Goal: Task Accomplishment & Management: Complete application form

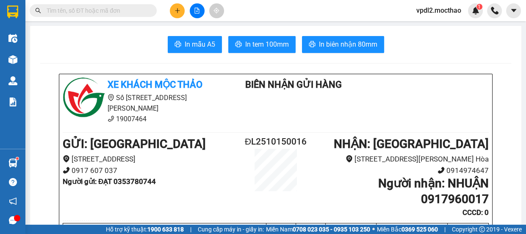
click at [175, 9] on icon "plus" at bounding box center [178, 11] width 6 height 6
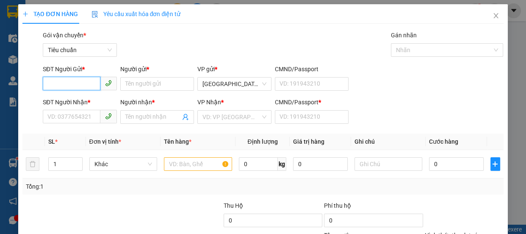
click at [75, 85] on input "SĐT Người Gửi *" at bounding box center [72, 84] width 58 height 14
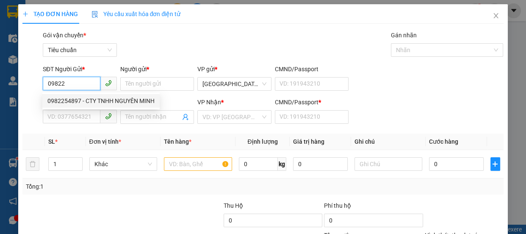
click at [62, 98] on div "0982254897 - CTY TNHH NGUYÊN MINH" at bounding box center [100, 100] width 107 height 9
type input "0982254897"
type input "CTY TNHH NGUYÊN MINH"
type input "0916848422"
type input "TIỄN"
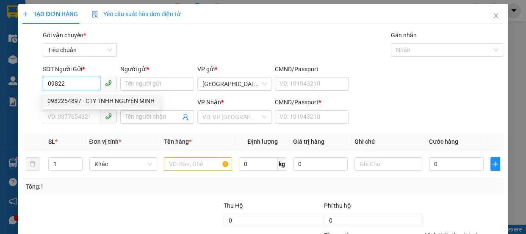
type input "0"
type input "40.000"
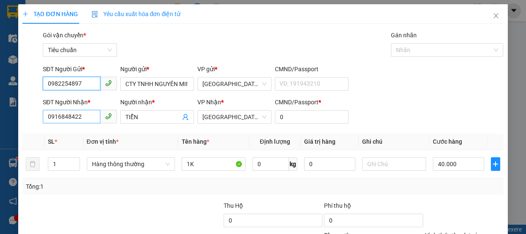
type input "0982254897"
click at [84, 116] on input "0916848422" at bounding box center [72, 117] width 58 height 14
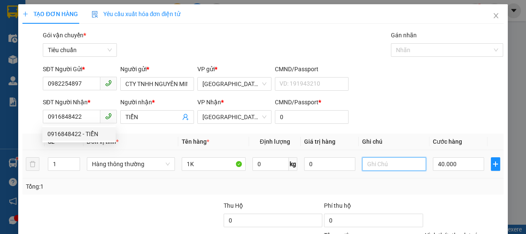
drag, startPoint x: 371, startPoint y: 165, endPoint x: 367, endPoint y: 162, distance: 5.4
click at [372, 165] on input "text" at bounding box center [394, 164] width 64 height 14
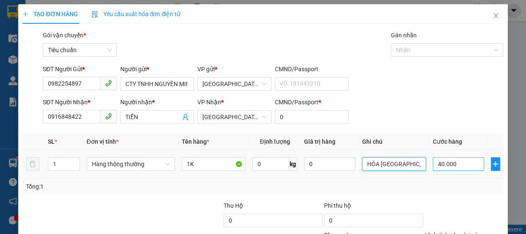
type input "HÒA [GEOGRAPHIC_DATA]"
click at [457, 164] on input "40.000" at bounding box center [458, 164] width 51 height 14
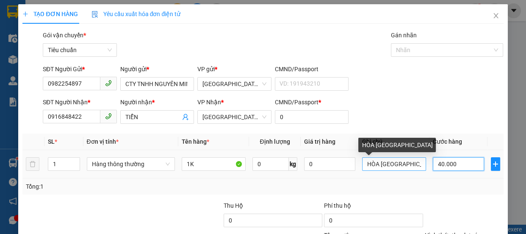
type input "7"
type input "70"
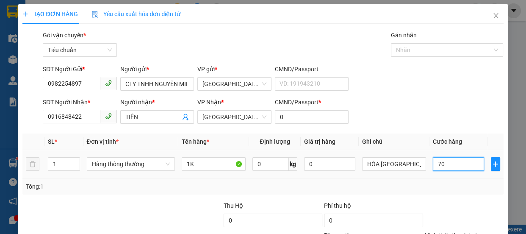
scroll to position [79, 0]
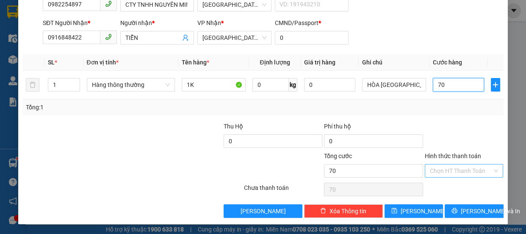
type input "70"
type input "70.000"
click at [443, 169] on input "Hình thức thanh toán" at bounding box center [461, 170] width 63 height 13
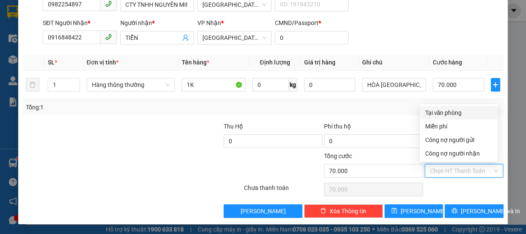
click at [447, 111] on div "Tại văn phòng" at bounding box center [459, 112] width 68 height 9
type input "0"
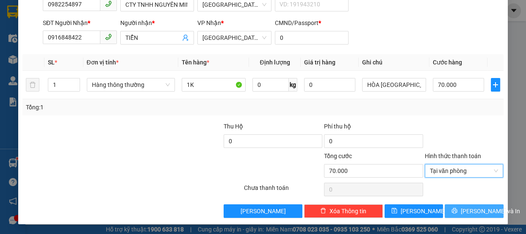
click at [474, 208] on span "[PERSON_NAME] và In" at bounding box center [490, 210] width 59 height 9
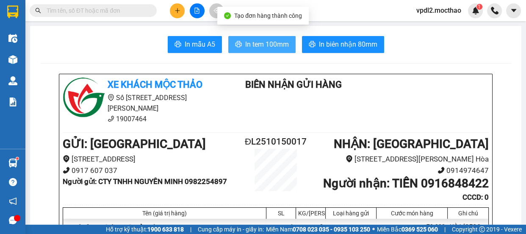
click at [268, 42] on span "In tem 100mm" at bounding box center [267, 44] width 44 height 11
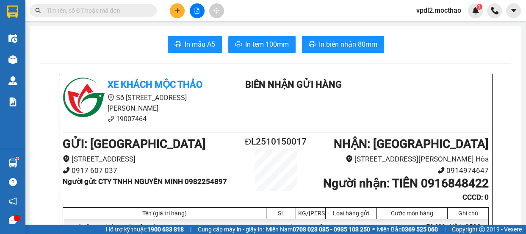
click at [174, 9] on button at bounding box center [177, 10] width 15 height 15
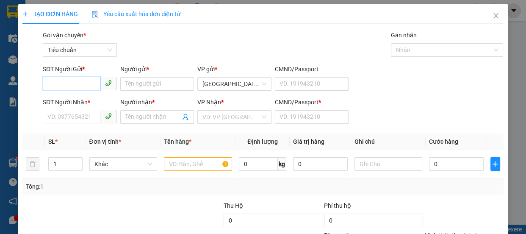
click at [76, 80] on input "SĐT Người Gửi *" at bounding box center [72, 84] width 58 height 14
click at [64, 100] on div "0383706062 - HÒA" at bounding box center [78, 100] width 63 height 9
type input "0383706062"
type input "HÒA"
type input "0942032128"
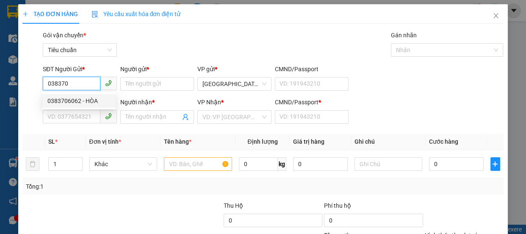
type input "TIẾN TRAI"
type input "0"
type input "200.000"
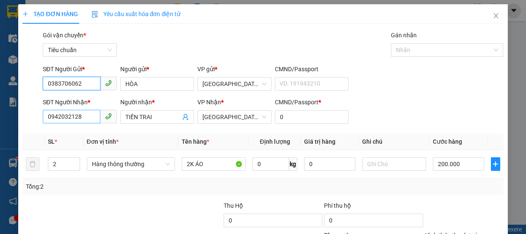
type input "0383706062"
click at [86, 119] on input "0942032128" at bounding box center [72, 117] width 58 height 14
type input "0"
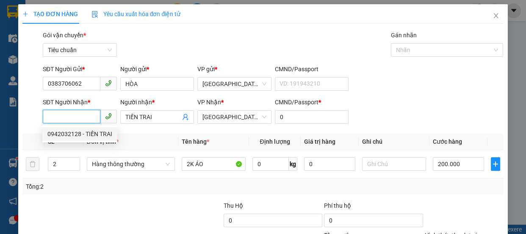
click at [80, 116] on input "SĐT Người Nhận *" at bounding box center [72, 117] width 58 height 14
click at [63, 135] on div "0918182482 - THUÝ BỔN" at bounding box center [80, 133] width 67 height 9
type input "0918182482"
type input "THUÝ BỔN"
type input "a"
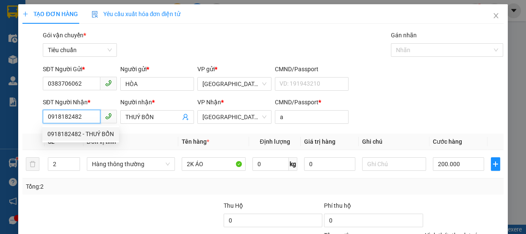
type input "50.000"
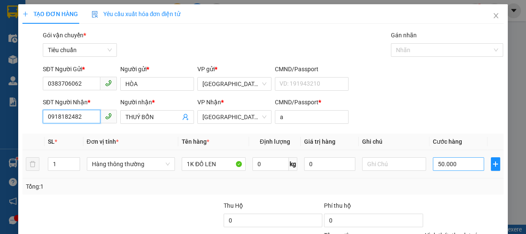
type input "0918182482"
type input "8"
type input "80"
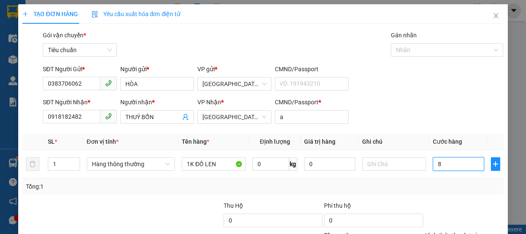
type input "80"
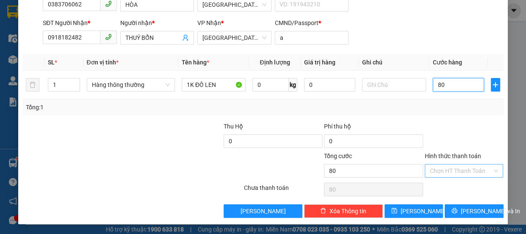
type input "80"
type input "80.000"
click at [458, 172] on input "Hình thức thanh toán" at bounding box center [461, 170] width 63 height 13
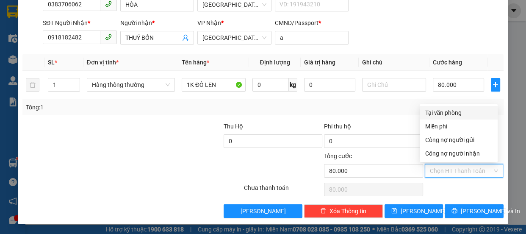
click at [449, 113] on div "Tại văn phòng" at bounding box center [459, 112] width 68 height 9
type input "0"
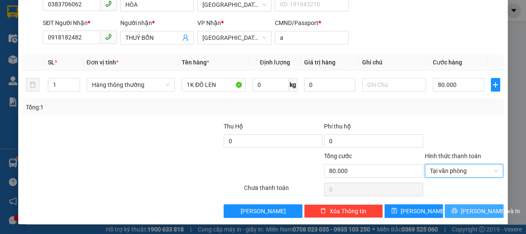
click at [464, 206] on span "[PERSON_NAME] và In" at bounding box center [490, 210] width 59 height 9
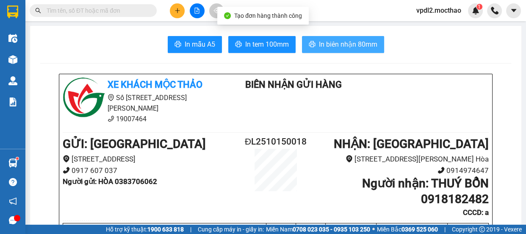
click at [340, 41] on span "In biên nhận 80mm" at bounding box center [348, 44] width 58 height 11
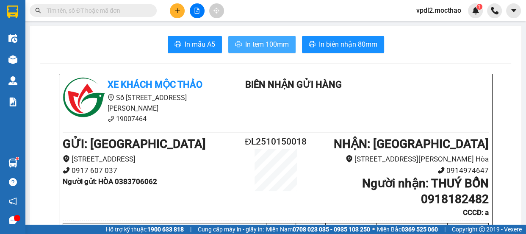
click at [268, 49] on span "In tem 100mm" at bounding box center [267, 44] width 44 height 11
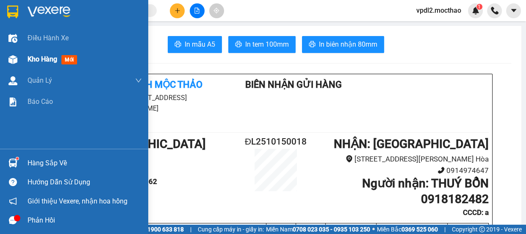
click at [41, 60] on span "Kho hàng" at bounding box center [43, 59] width 30 height 8
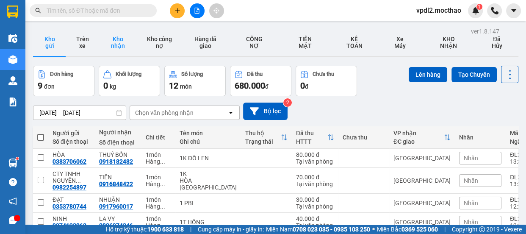
click at [120, 43] on button "Kho nhận" at bounding box center [118, 42] width 38 height 27
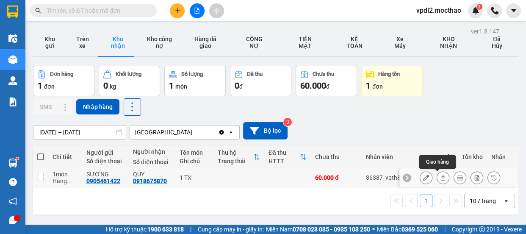
click at [441, 176] on button at bounding box center [443, 177] width 12 height 15
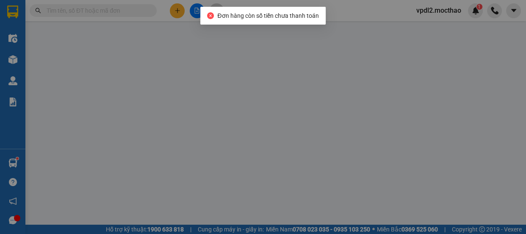
type input "0905461422"
type input "SƯƠNG"
type input "0918675870"
type input "QUY"
type input "1"
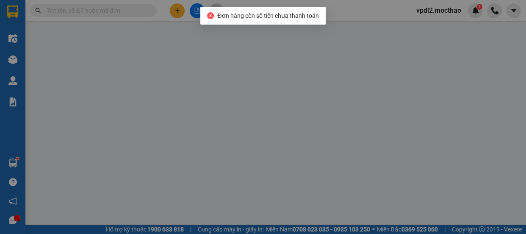
type input "0"
type input "60.000"
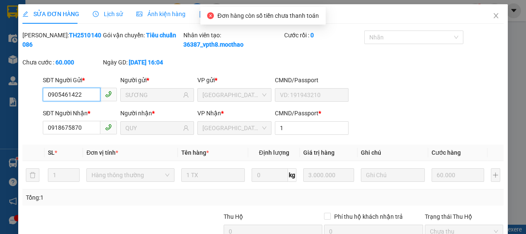
scroll to position [100, 0]
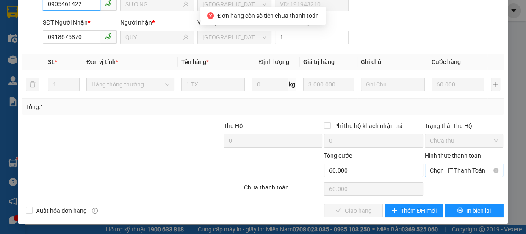
click at [440, 167] on span "Chọn HT Thanh Toán" at bounding box center [464, 170] width 69 height 13
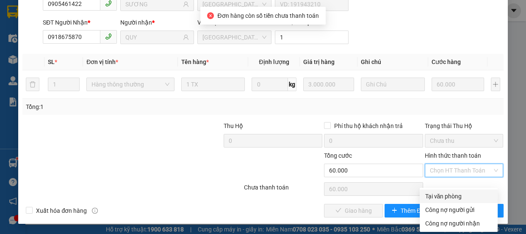
click at [436, 191] on div "Tại văn phòng" at bounding box center [459, 195] width 68 height 9
type input "0"
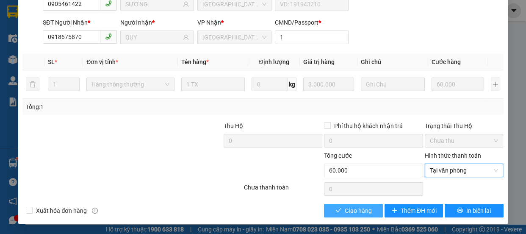
click at [360, 208] on span "Giao hàng" at bounding box center [358, 210] width 27 height 9
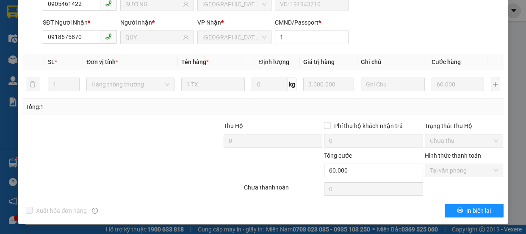
scroll to position [0, 0]
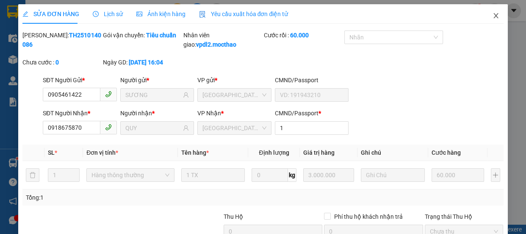
click at [493, 15] on icon "close" at bounding box center [496, 15] width 7 height 7
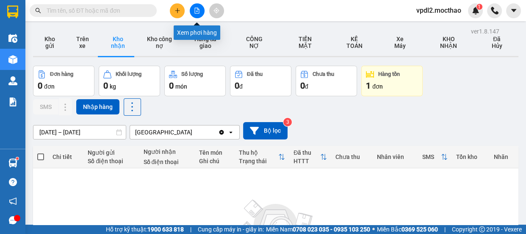
click at [197, 11] on icon "file-add" at bounding box center [197, 11] width 6 height 6
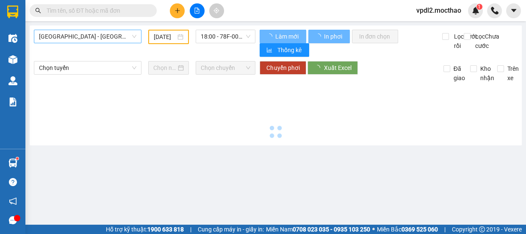
type input "[DATE]"
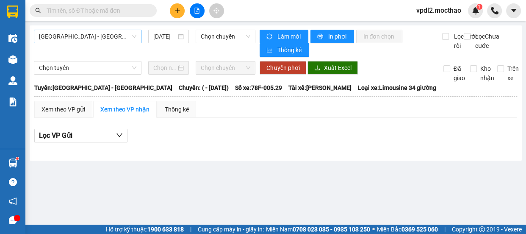
click at [88, 37] on span "[GEOGRAPHIC_DATA] - [GEOGRAPHIC_DATA]" at bounding box center [87, 36] width 97 height 13
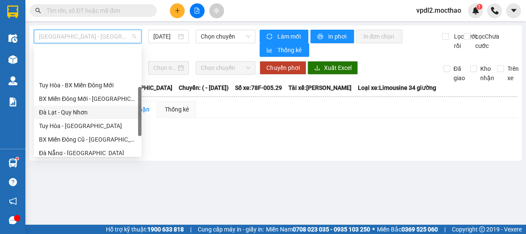
scroll to position [154, 0]
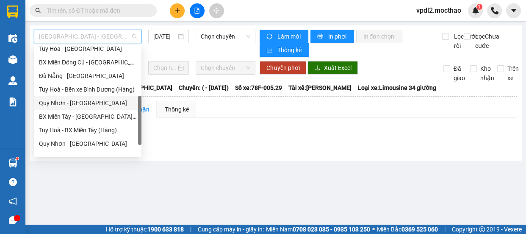
click at [81, 101] on div "Quy Nhơn - [GEOGRAPHIC_DATA]" at bounding box center [87, 102] width 97 height 9
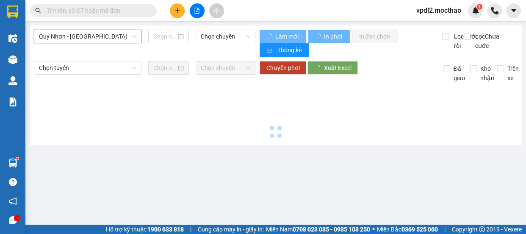
type input "[DATE]"
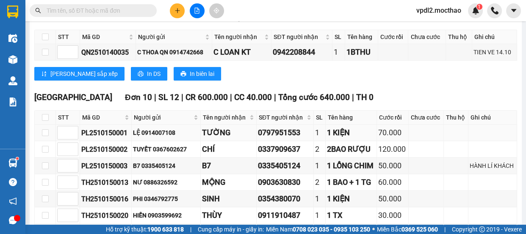
scroll to position [269, 0]
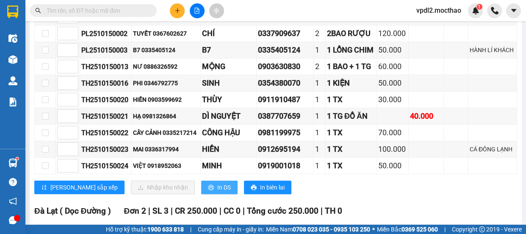
click at [217, 186] on span "In DS" at bounding box center [224, 187] width 14 height 9
click at [178, 9] on icon "plus" at bounding box center [178, 11] width 6 height 6
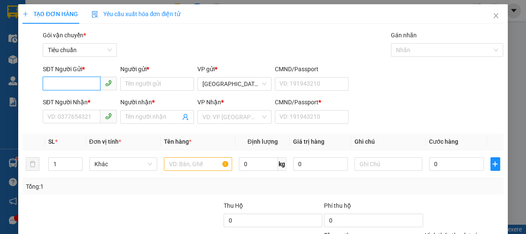
click at [63, 83] on input "SĐT Người Gửi *" at bounding box center [72, 84] width 58 height 14
type input "0906931104"
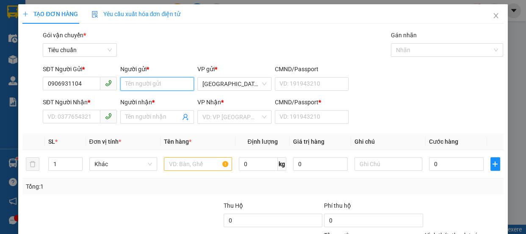
click at [134, 80] on input "Người gửi *" at bounding box center [157, 84] width 74 height 14
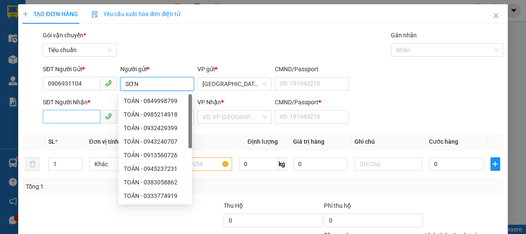
type input "SƠN"
click at [76, 119] on input "SĐT Người Nhận *" at bounding box center [72, 117] width 58 height 14
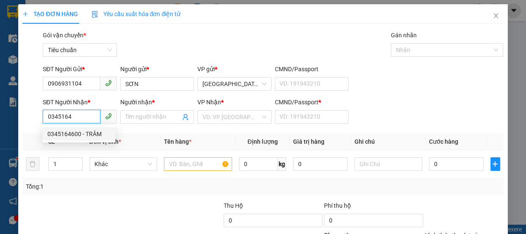
click at [64, 133] on div "0345164600 - TRÂM" at bounding box center [78, 133] width 63 height 9
type input "0345164600"
type input "TRÂM"
type input "A"
type input "50.000"
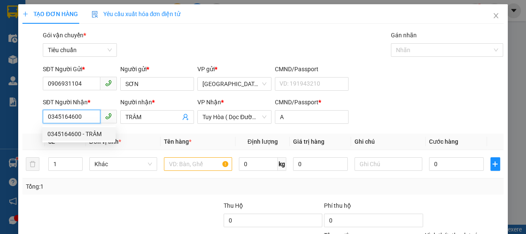
type input "50.000"
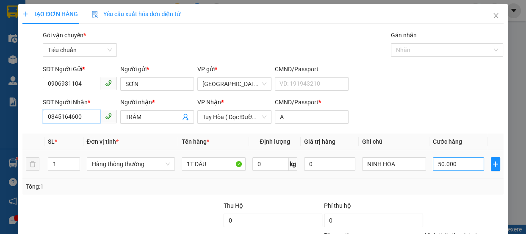
type input "0345164600"
type input "6"
type input "60"
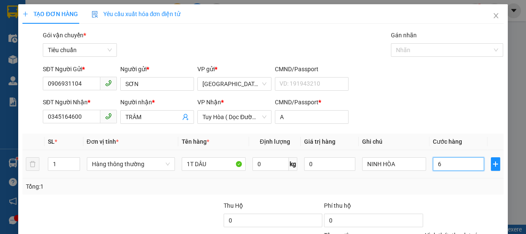
type input "60"
type input "60.000"
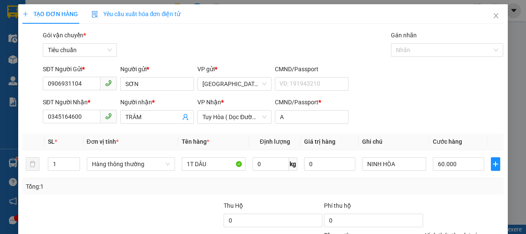
click at [446, 187] on div "Tại văn phòng" at bounding box center [459, 191] width 68 height 9
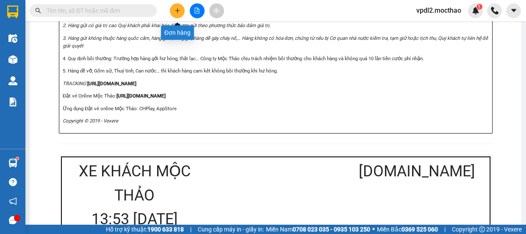
click at [178, 13] on icon "plus" at bounding box center [178, 11] width 6 height 6
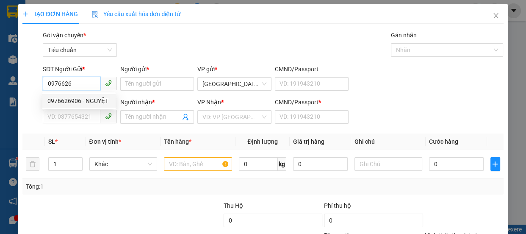
click at [65, 103] on div "0976626906 - NGUYỆT" at bounding box center [78, 100] width 63 height 9
type input "0976626906"
type input "NGUYỆT"
type input "0777562532"
type input "TÂM"
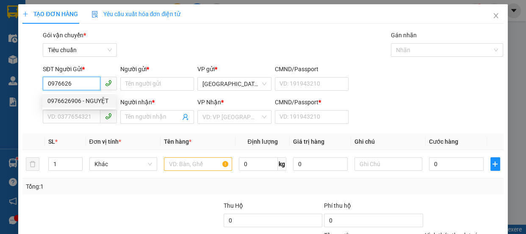
type input "0"
type input "100.000"
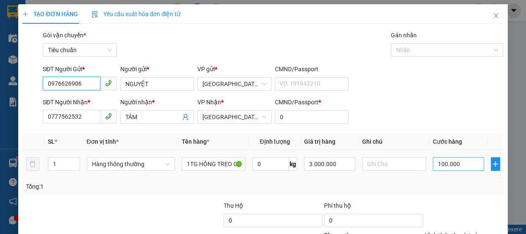
type input "0976626906"
click at [439, 161] on input "100.000" at bounding box center [458, 164] width 51 height 14
type input "5"
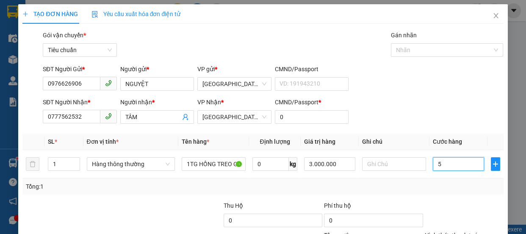
type input "50"
type input "50.000"
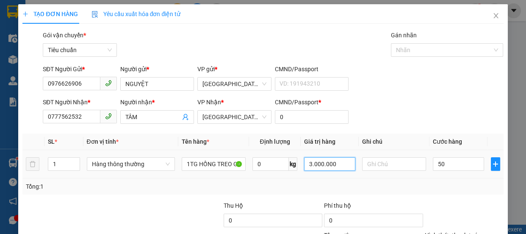
type input "50.000"
click at [339, 167] on input "3.000.000" at bounding box center [329, 164] width 51 height 14
type input "300.000"
type input "0"
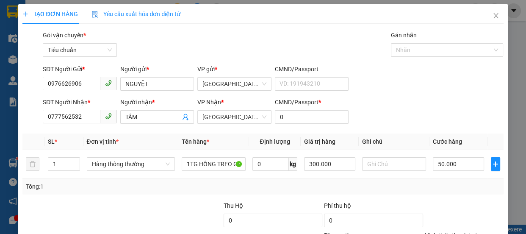
type input "0"
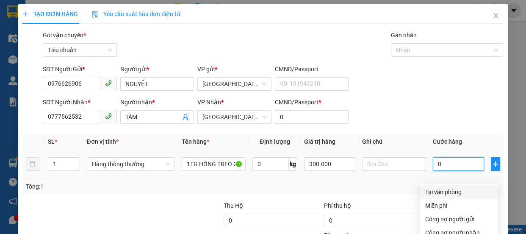
click at [442, 157] on input "0" at bounding box center [458, 164] width 51 height 14
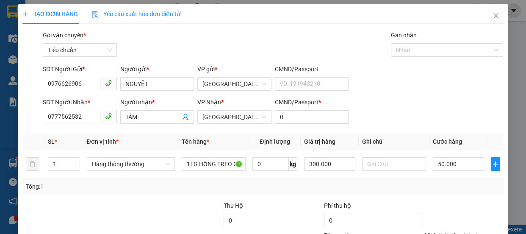
drag, startPoint x: 449, startPoint y: 113, endPoint x: 473, endPoint y: 161, distance: 53.2
click at [449, 187] on div "Tại văn phòng" at bounding box center [459, 191] width 68 height 9
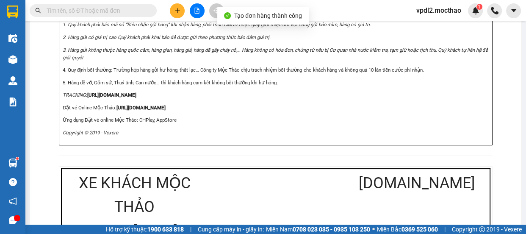
click at [177, 13] on icon "plus" at bounding box center [178, 11] width 6 height 6
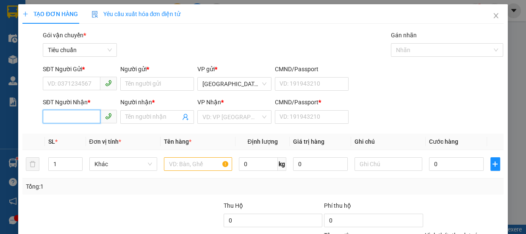
drag, startPoint x: 56, startPoint y: 115, endPoint x: 61, endPoint y: 114, distance: 5.5
click at [56, 115] on input "SĐT Người Nhận *" at bounding box center [72, 117] width 58 height 14
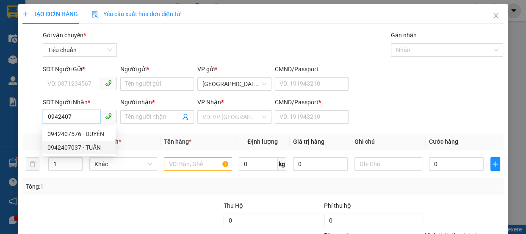
click at [68, 149] on div "0942407037 - TUẤN" at bounding box center [78, 147] width 63 height 9
type input "0942407037"
type input "TUẤN"
type input "A"
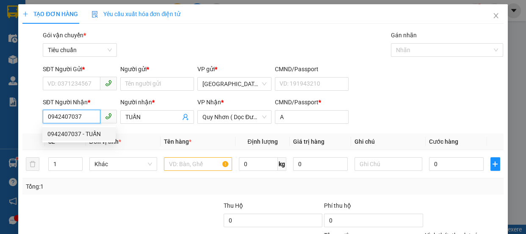
type input "70.000"
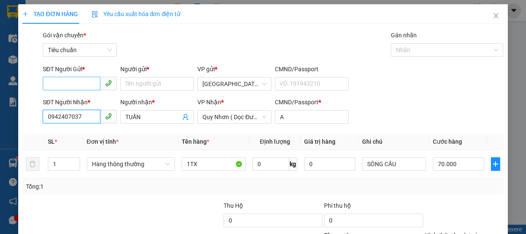
type input "0942407037"
click at [72, 83] on input "SĐT Người Gửi *" at bounding box center [72, 84] width 58 height 14
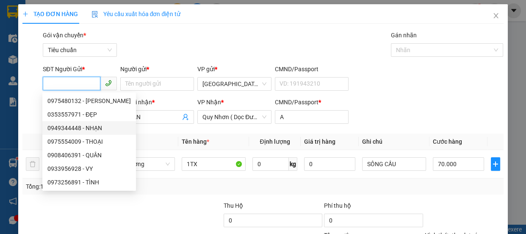
click at [68, 127] on div "0949344448 - NHẠN" at bounding box center [88, 127] width 83 height 9
type input "0949344448"
type input "NHẠN"
type input "100.000"
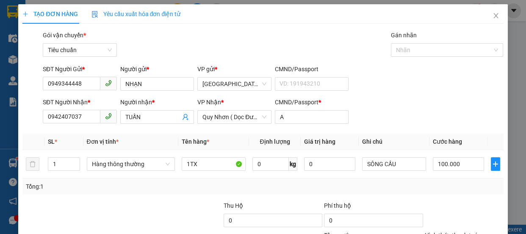
click at [442, 187] on div "Tại văn phòng" at bounding box center [459, 191] width 68 height 9
drag, startPoint x: 462, startPoint y: 210, endPoint x: 426, endPoint y: 204, distance: 36.1
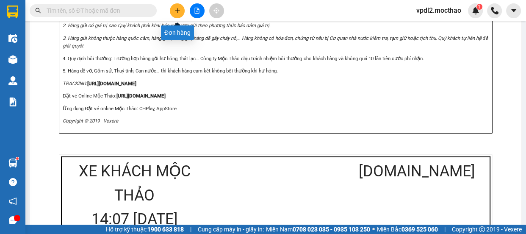
click at [174, 8] on button at bounding box center [177, 10] width 15 height 15
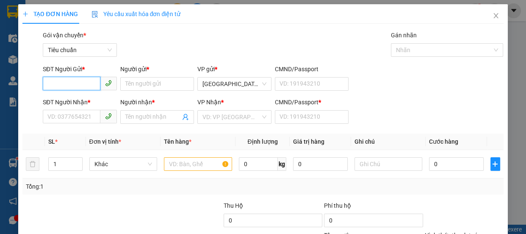
click at [69, 83] on input "SĐT Người Gửi *" at bounding box center [72, 84] width 58 height 14
click at [77, 101] on div "0915683493 - HÙNG" at bounding box center [78, 100] width 63 height 9
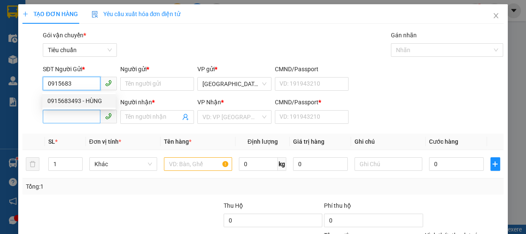
type input "0915683493"
type input "HÙNG"
type input "0977467775"
type input "THÀNH"
type input "30.000"
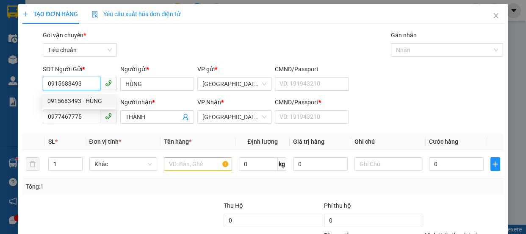
type input "30.000"
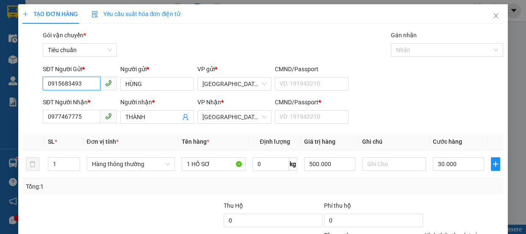
type input "0915683493"
click at [457, 161] on div "Transit Pickup Surcharge Ids Transit Deliver Surcharge Ids Transit Deliver Surc…" at bounding box center [262, 164] width 481 height 266
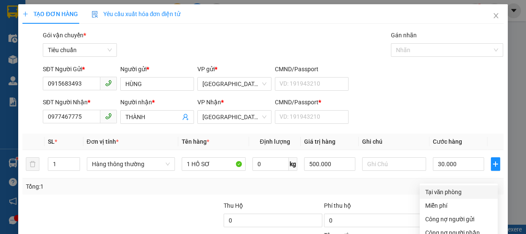
click at [445, 187] on div "Tại văn phòng" at bounding box center [459, 191] width 68 height 9
type input "0"
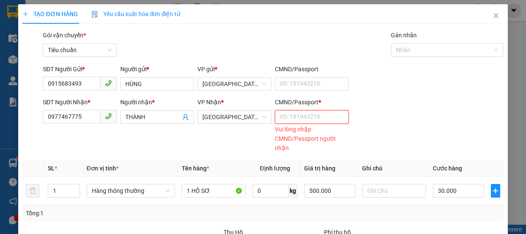
click at [298, 110] on input "CMND/Passport *" at bounding box center [312, 117] width 74 height 14
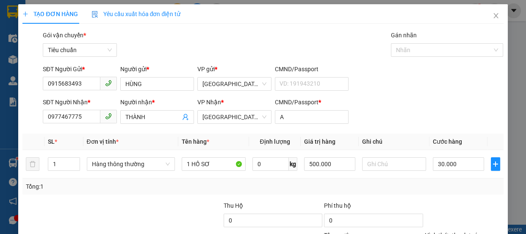
drag, startPoint x: 471, startPoint y: 211, endPoint x: 463, endPoint y: 195, distance: 17.1
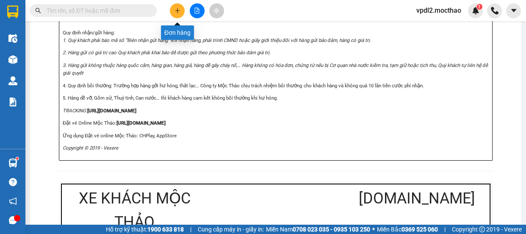
click at [178, 11] on icon "plus" at bounding box center [178, 11] width 6 height 6
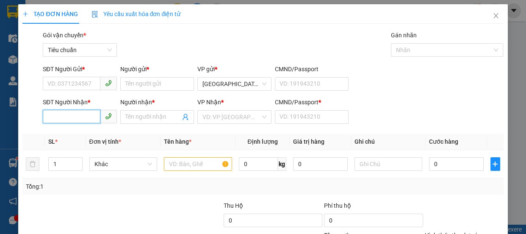
drag, startPoint x: 85, startPoint y: 116, endPoint x: 91, endPoint y: 117, distance: 6.6
click at [87, 117] on input "SĐT Người Nhận *" at bounding box center [72, 117] width 58 height 14
type input "0913400214"
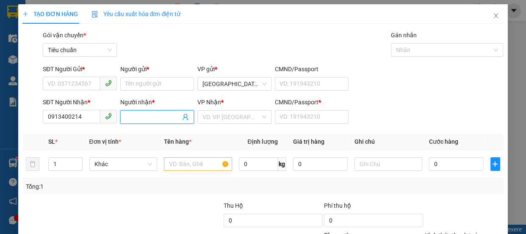
click at [146, 119] on input "Người nhận *" at bounding box center [152, 116] width 55 height 9
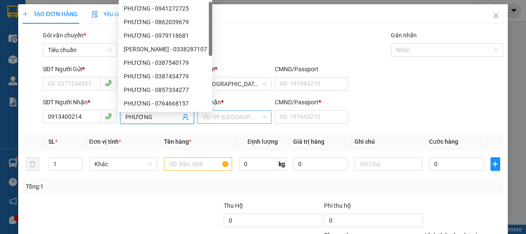
type input "PHƯƠNG"
drag, startPoint x: 228, startPoint y: 119, endPoint x: 216, endPoint y: 89, distance: 32.5
click at [228, 117] on input "search" at bounding box center [231, 117] width 58 height 13
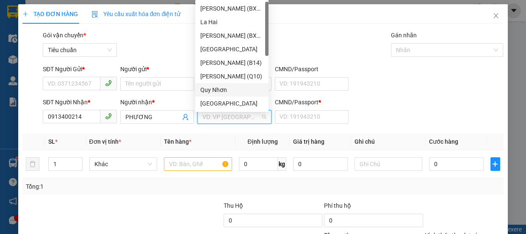
click at [216, 91] on div "Quy Nhơn" at bounding box center [231, 89] width 63 height 9
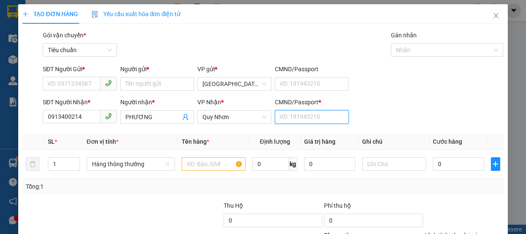
click at [297, 112] on input "CMND/Passport *" at bounding box center [312, 117] width 74 height 14
click at [70, 164] on span "Decrease Value" at bounding box center [74, 167] width 9 height 8
type input "A"
click at [68, 163] on input "1" at bounding box center [63, 164] width 31 height 13
type input "3"
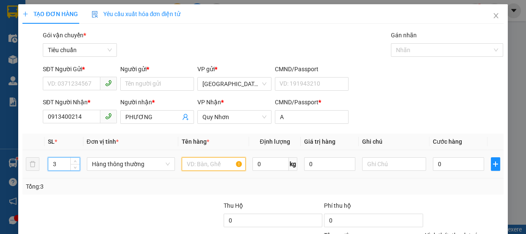
drag, startPoint x: 204, startPoint y: 167, endPoint x: 188, endPoint y: 169, distance: 16.2
click at [204, 167] on input "text" at bounding box center [214, 164] width 64 height 14
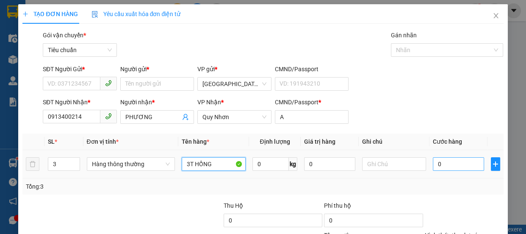
type input "3T HỒNG"
type input "2"
type input "24"
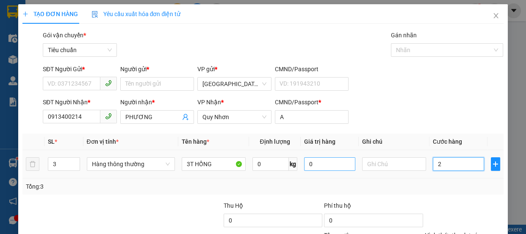
type input "24"
type input "240"
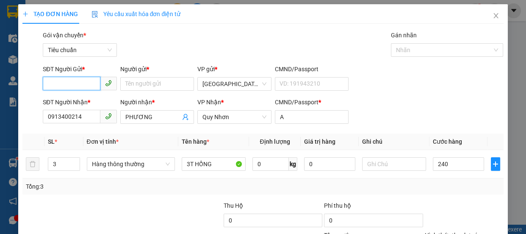
type input "240.000"
click at [87, 83] on input "SĐT Người Gửi *" at bounding box center [72, 84] width 58 height 14
type input "0889212049"
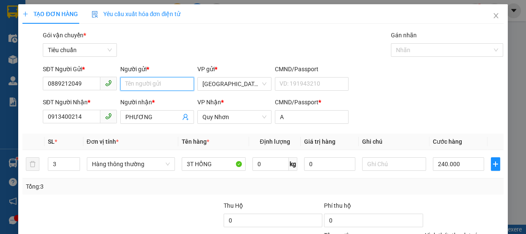
click at [131, 80] on input "Người gửi *" at bounding box center [157, 84] width 74 height 14
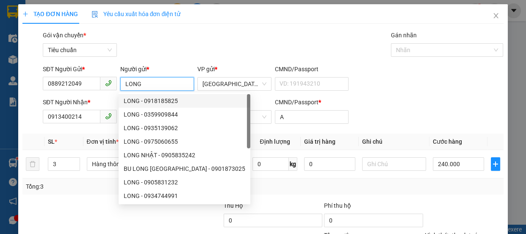
type input "LONG"
click at [87, 194] on div "Tổng: 3" at bounding box center [262, 186] width 481 height 16
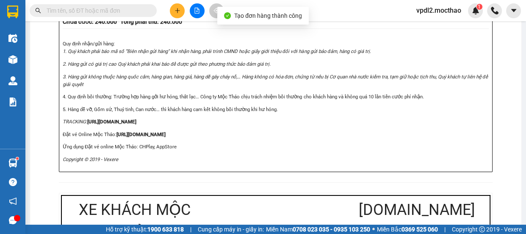
drag, startPoint x: 252, startPoint y: 41, endPoint x: 258, endPoint y: 36, distance: 6.9
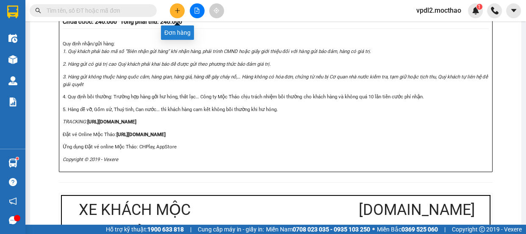
click at [180, 8] on button at bounding box center [177, 10] width 15 height 15
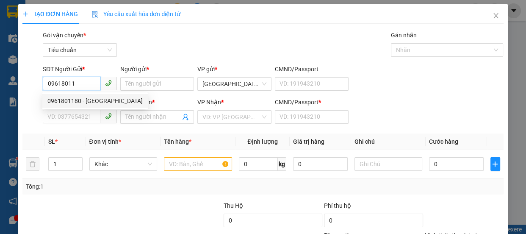
click at [67, 101] on div "0961801180 - [GEOGRAPHIC_DATA]" at bounding box center [94, 100] width 95 height 9
type input "0961801180"
type input "lộc"
type input "0903523940"
type input "THẢO"
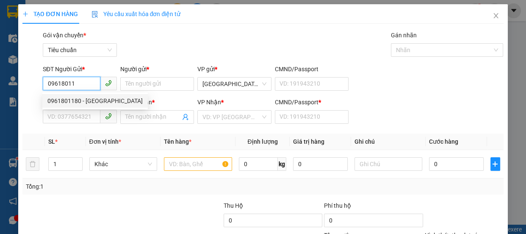
type input "A"
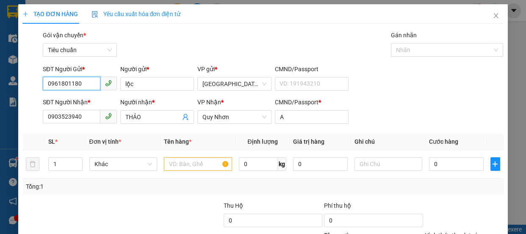
type input "80.000"
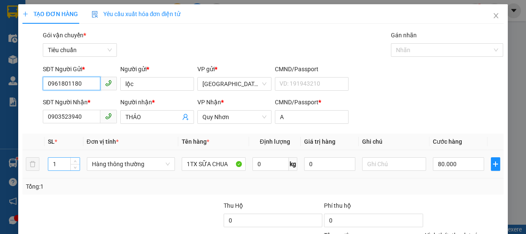
type input "0961801180"
click at [57, 165] on input "1" at bounding box center [63, 164] width 31 height 13
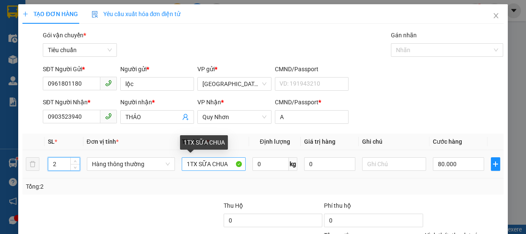
type input "2"
drag, startPoint x: 188, startPoint y: 164, endPoint x: 193, endPoint y: 164, distance: 5.1
click at [189, 164] on input "1TX SỮA CHUA" at bounding box center [214, 164] width 64 height 14
type input "0"
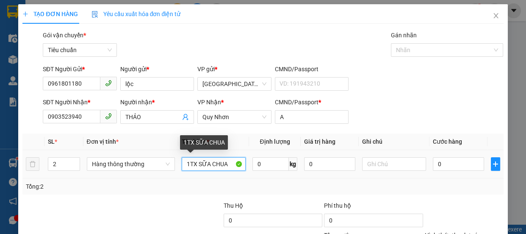
type input "0"
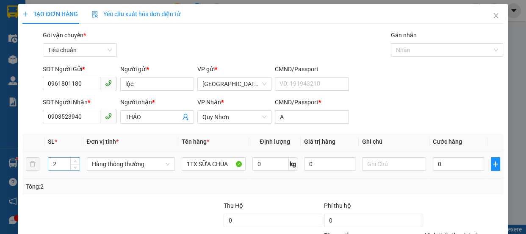
click at [59, 158] on input "2" at bounding box center [63, 164] width 31 height 13
type input "1"
click at [451, 164] on input "0" at bounding box center [458, 164] width 51 height 14
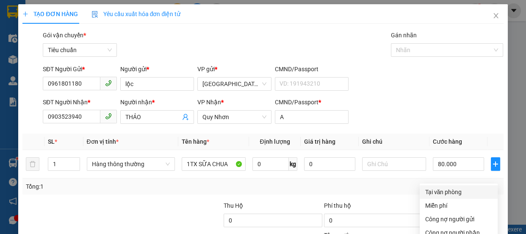
click at [441, 187] on div "Tại văn phòng" at bounding box center [459, 191] width 68 height 9
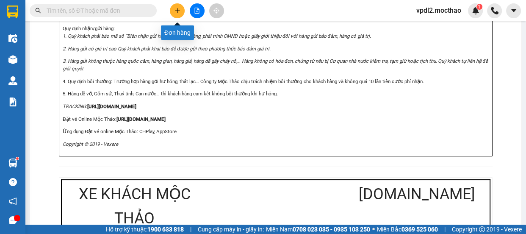
click at [179, 8] on icon "plus" at bounding box center [178, 11] width 6 height 6
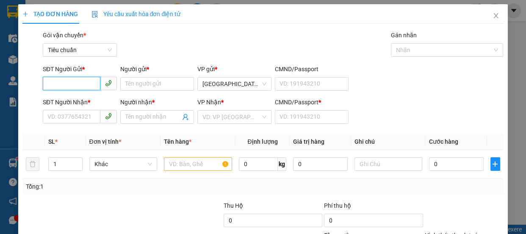
drag, startPoint x: 69, startPoint y: 85, endPoint x: 116, endPoint y: 76, distance: 47.8
click at [73, 85] on input "SĐT Người Gửi *" at bounding box center [72, 84] width 58 height 14
click at [55, 101] on div "0961801180 - [GEOGRAPHIC_DATA]" at bounding box center [94, 100] width 95 height 9
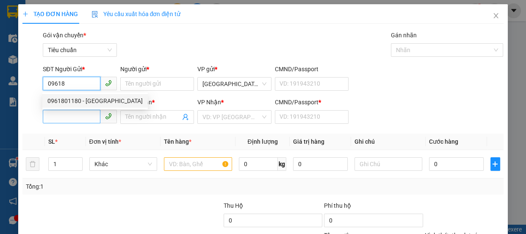
type input "0961801180"
type input "lộc"
type input "0903523940"
type input "THẢO"
type input "A"
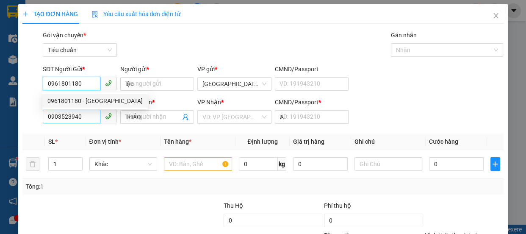
type input "80.000"
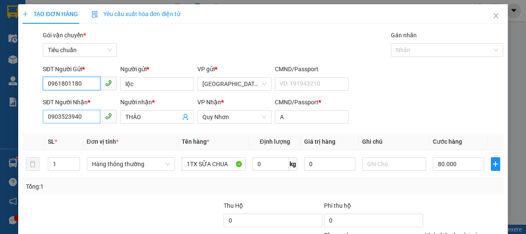
type input "0961801180"
click at [89, 118] on input "0903523940" at bounding box center [72, 117] width 58 height 14
type input "0"
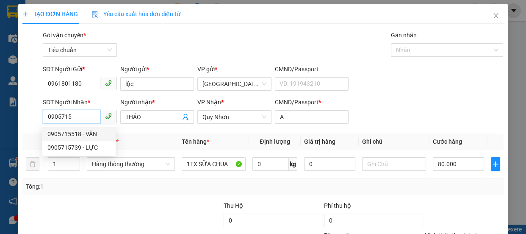
click at [75, 133] on div "0905715518 - VÂN" at bounding box center [78, 133] width 63 height 9
type input "0905715518"
type input "VÂN"
type input "0"
type input "70.000"
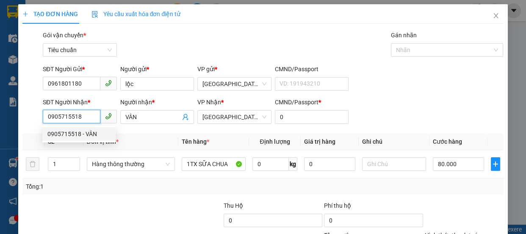
type input "70.000"
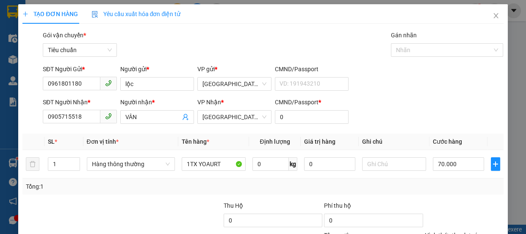
click at [440, 187] on div "Tại văn phòng" at bounding box center [459, 191] width 68 height 9
drag, startPoint x: 475, startPoint y: 206, endPoint x: 473, endPoint y: 200, distance: 6.5
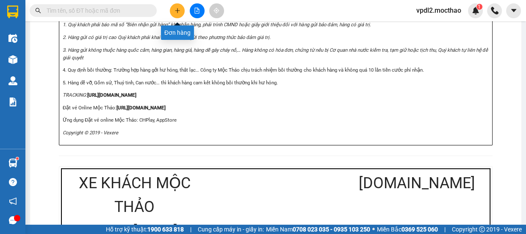
click at [181, 13] on button at bounding box center [177, 10] width 15 height 15
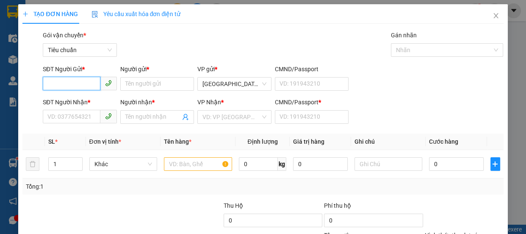
click at [77, 85] on input "SĐT Người Gửi *" at bounding box center [72, 84] width 58 height 14
click at [73, 99] on div "0339333452 - HOÀNG" at bounding box center [78, 100] width 63 height 9
type input "0339333452"
type input "HOÀNG"
type input "0775282247"
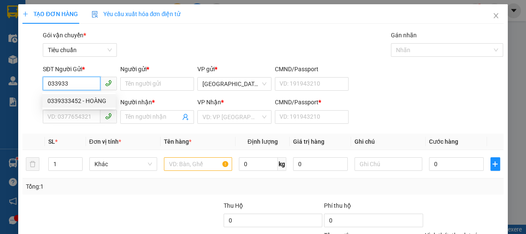
type input "HUYỀN"
type input "0"
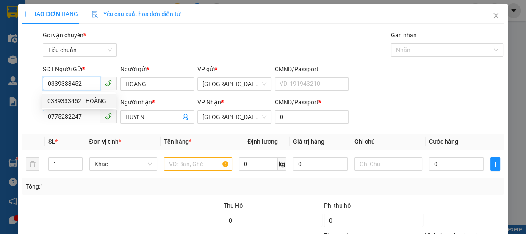
type input "70.000"
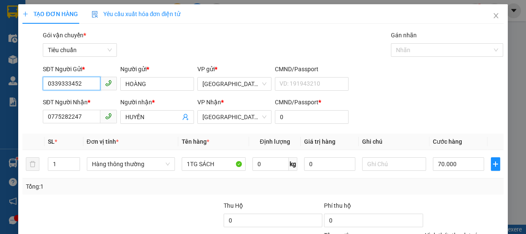
click at [89, 84] on input "0339333452" at bounding box center [72, 84] width 58 height 14
type input "0339330473"
click at [53, 100] on div "0339330473 - [PERSON_NAME]" at bounding box center [88, 100] width 83 height 9
type input "HUYỀN"
type input "100.000"
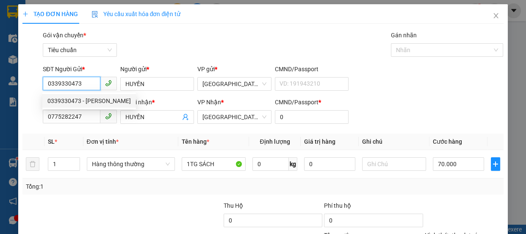
type input "100.000"
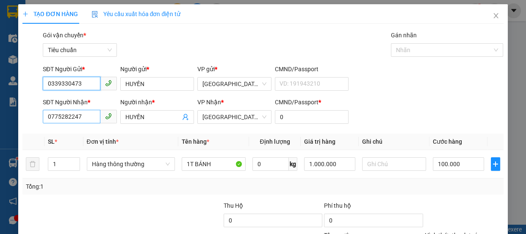
type input "0339330473"
click at [89, 118] on input "0775282247" at bounding box center [72, 117] width 58 height 14
type input "0"
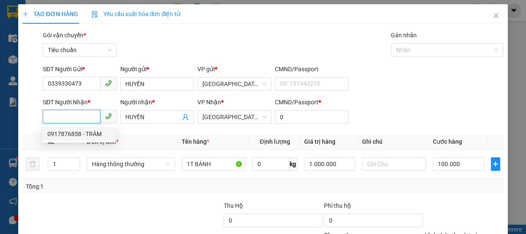
click at [67, 133] on div "0917876858 - TRÂM" at bounding box center [78, 133] width 63 height 9
type input "0917876858"
type input "TRÂM"
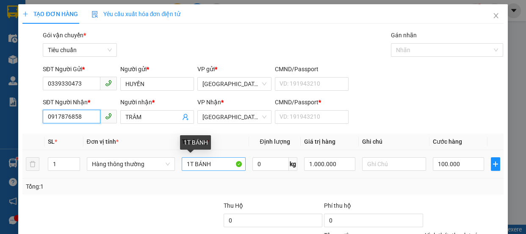
type input "0917876858"
click at [220, 167] on input "1T BÁNH" at bounding box center [214, 164] width 64 height 14
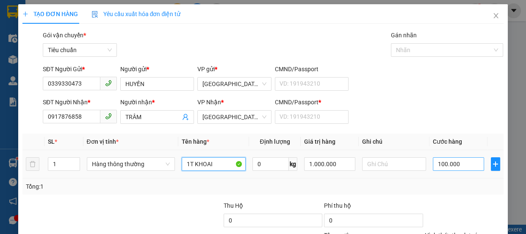
type input "1T KHOAI"
click at [441, 160] on input "100.000" at bounding box center [458, 164] width 51 height 14
type input "5"
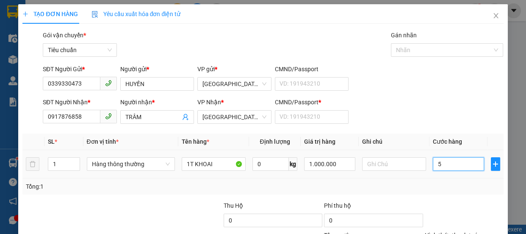
type input "50"
type input "50.000"
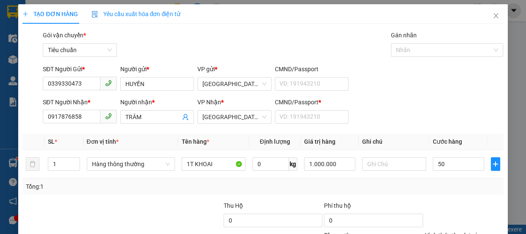
type input "50.000"
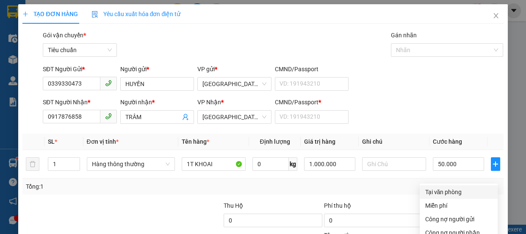
click at [456, 187] on div "Tại văn phòng" at bounding box center [459, 191] width 68 height 9
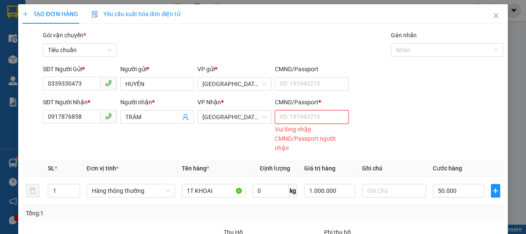
click at [330, 110] on input "CMND/Passport *" at bounding box center [312, 117] width 74 height 14
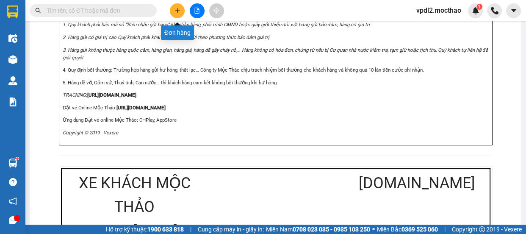
click at [175, 13] on button at bounding box center [177, 10] width 15 height 15
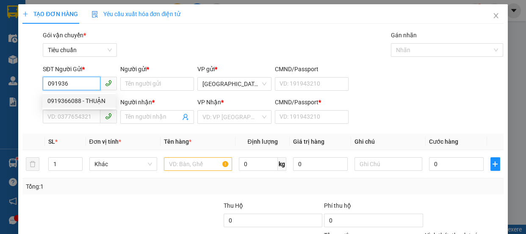
click at [69, 102] on div "0919366088 - THUẬN" at bounding box center [78, 100] width 63 height 9
type input "0919366088"
type input "THUẬN"
type input "0912839967"
type input "KHÁ"
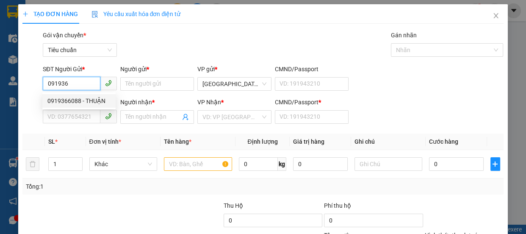
type input "0"
type input "200.000"
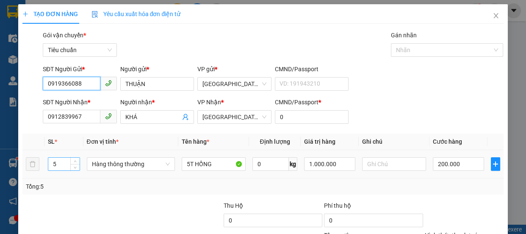
type input "0919366088"
click at [59, 164] on input "5" at bounding box center [63, 164] width 31 height 13
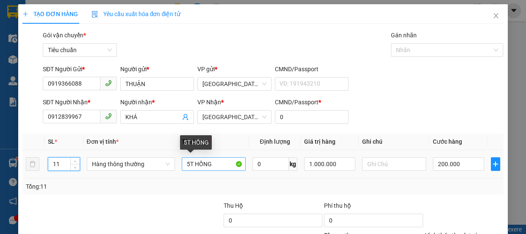
type input "11"
click at [189, 164] on input "5T HỒNG" at bounding box center [214, 164] width 64 height 14
type input "0"
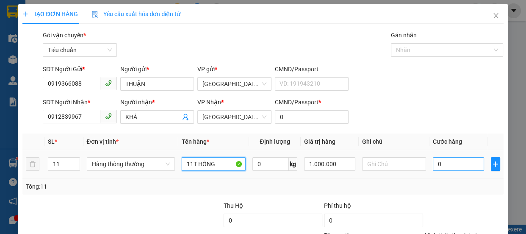
type input "11T HỒNG"
click at [438, 165] on input "0" at bounding box center [458, 164] width 51 height 14
type input "4"
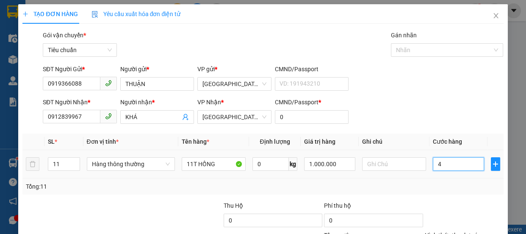
type input "44"
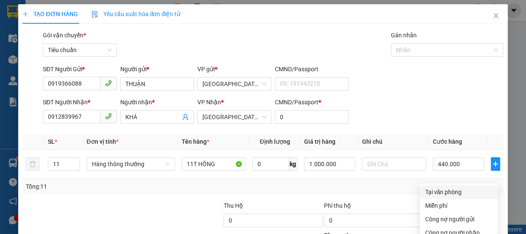
click at [441, 187] on div "Tại văn phòng" at bounding box center [459, 191] width 68 height 9
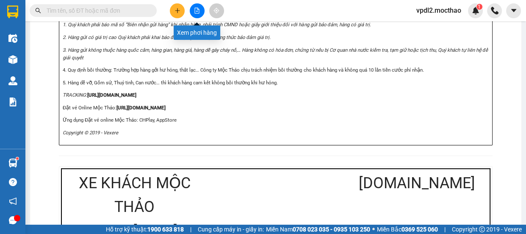
click at [194, 7] on button at bounding box center [197, 10] width 15 height 15
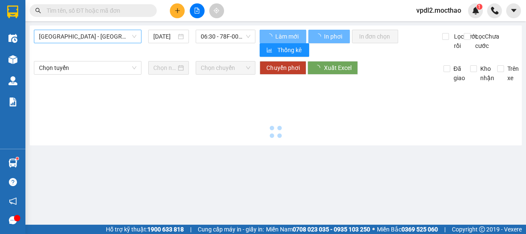
click at [75, 34] on span "[GEOGRAPHIC_DATA] - [GEOGRAPHIC_DATA]" at bounding box center [87, 36] width 97 height 13
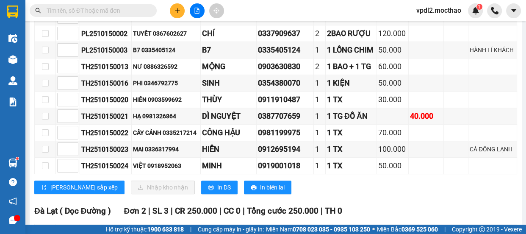
click at [44, 5] on input "checkbox" at bounding box center [45, 1] width 7 height 7
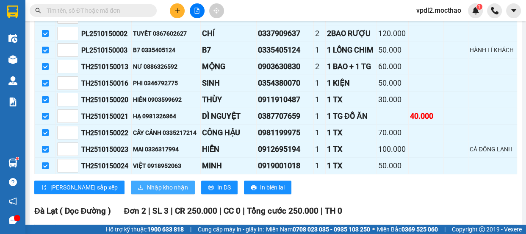
click at [147, 183] on span "Nhập kho nhận" at bounding box center [167, 187] width 41 height 9
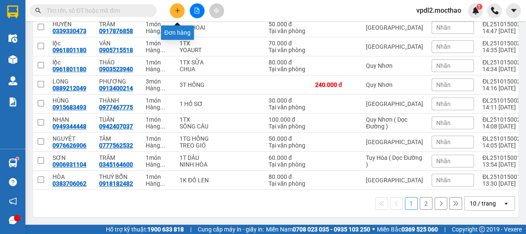
click at [179, 8] on icon "plus" at bounding box center [178, 11] width 6 height 6
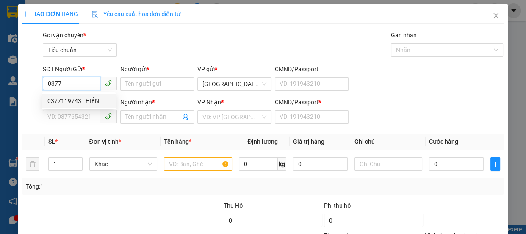
drag, startPoint x: 72, startPoint y: 103, endPoint x: 82, endPoint y: 102, distance: 9.8
click at [73, 102] on div "0377119743 - HIỀN" at bounding box center [78, 100] width 63 height 9
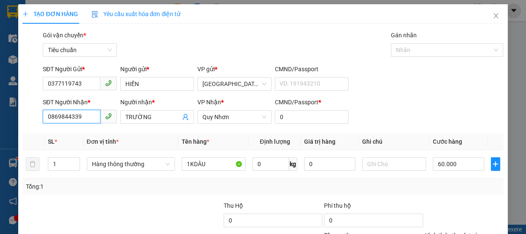
click at [89, 119] on input "0869844339" at bounding box center [72, 117] width 58 height 14
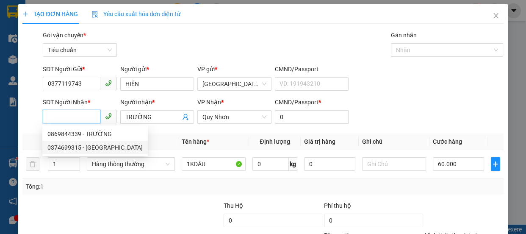
drag, startPoint x: 63, startPoint y: 148, endPoint x: 69, endPoint y: 148, distance: 6.4
click at [63, 148] on div "0374699315 - [GEOGRAPHIC_DATA]" at bounding box center [94, 147] width 95 height 9
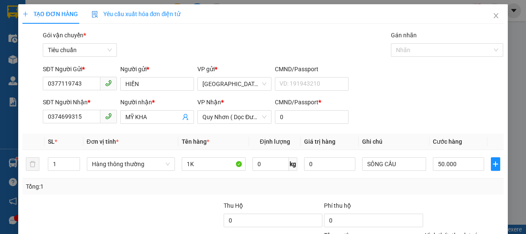
drag, startPoint x: 455, startPoint y: 173, endPoint x: 439, endPoint y: 147, distance: 30.6
click at [440, 187] on div "Tại văn phòng" at bounding box center [459, 191] width 68 height 9
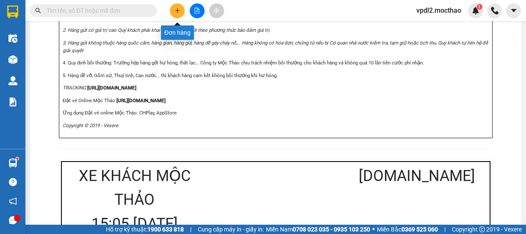
click at [176, 12] on icon "plus" at bounding box center [178, 11] width 6 height 6
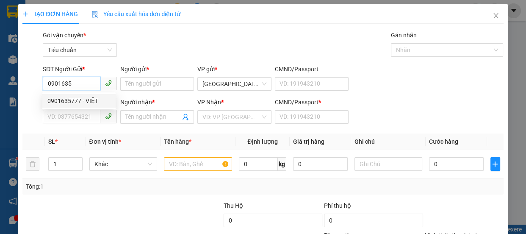
click at [80, 100] on div "0901635777 - VIỆT" at bounding box center [78, 100] width 63 height 9
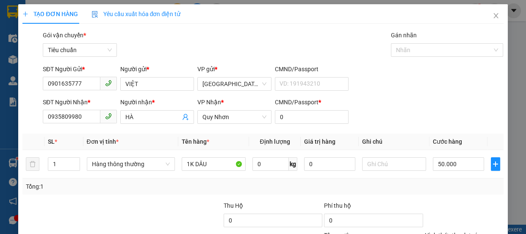
click at [441, 187] on div "Tại văn phòng" at bounding box center [459, 191] width 68 height 9
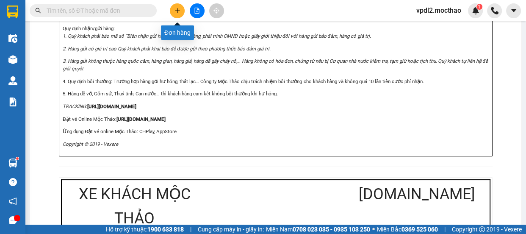
click at [185, 12] on div at bounding box center [197, 10] width 64 height 15
click at [175, 13] on icon "plus" at bounding box center [178, 11] width 6 height 6
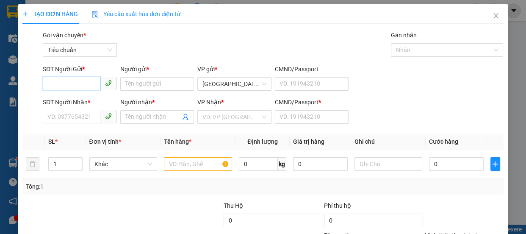
drag, startPoint x: 77, startPoint y: 80, endPoint x: 89, endPoint y: 80, distance: 12.7
click at [86, 80] on input "SĐT Người Gửi *" at bounding box center [72, 84] width 58 height 14
click at [70, 100] on div "0368940464 - NGA" at bounding box center [78, 100] width 63 height 9
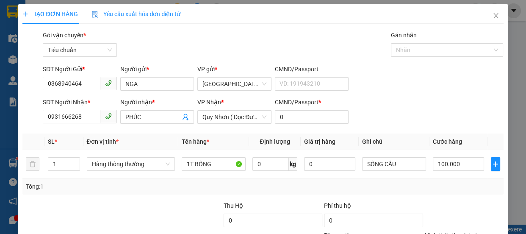
drag, startPoint x: 436, startPoint y: 111, endPoint x: 451, endPoint y: 151, distance: 43.3
click at [436, 187] on div "Tại văn phòng" at bounding box center [459, 191] width 68 height 9
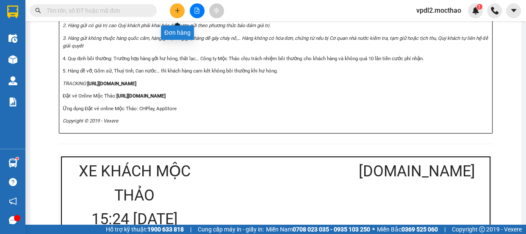
click at [173, 8] on button at bounding box center [177, 10] width 15 height 15
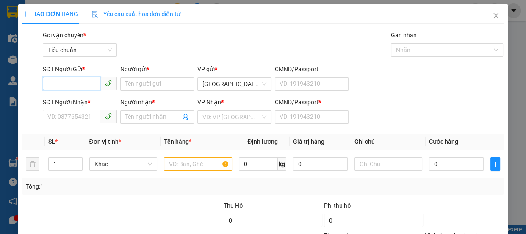
click at [77, 81] on input "SĐT Người Gửi *" at bounding box center [72, 84] width 58 height 14
click at [65, 99] on div "0933748478 - LINH" at bounding box center [78, 100] width 63 height 9
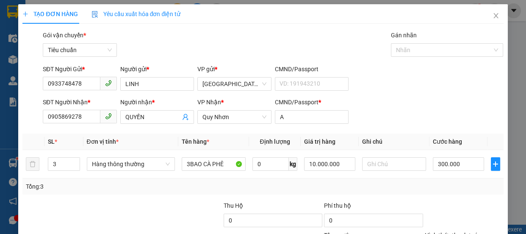
drag, startPoint x: 468, startPoint y: 206, endPoint x: 461, endPoint y: 207, distance: 6.8
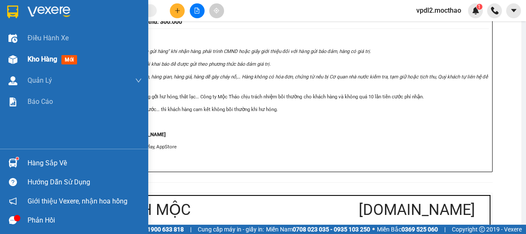
click at [38, 57] on span "Kho hàng" at bounding box center [43, 59] width 30 height 8
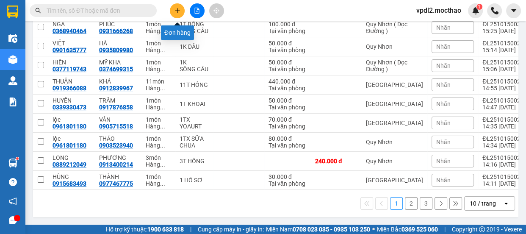
click at [172, 16] on button at bounding box center [177, 10] width 15 height 15
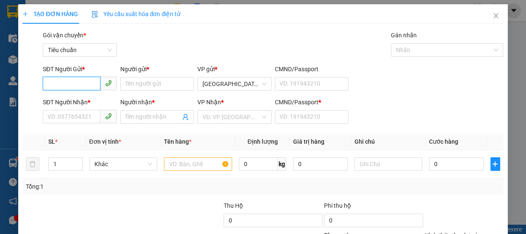
drag, startPoint x: 77, startPoint y: 81, endPoint x: 88, endPoint y: 78, distance: 11.7
click at [87, 78] on input "SĐT Người Gửi *" at bounding box center [72, 84] width 58 height 14
click at [61, 101] on div "0916077396 - HOÀNG" at bounding box center [78, 100] width 63 height 9
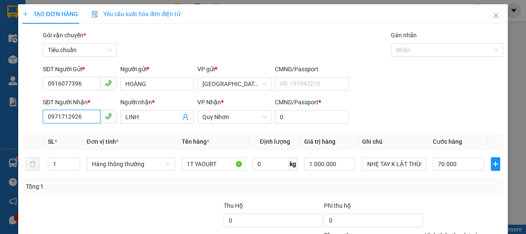
click at [86, 118] on input "0971712926" at bounding box center [72, 117] width 58 height 14
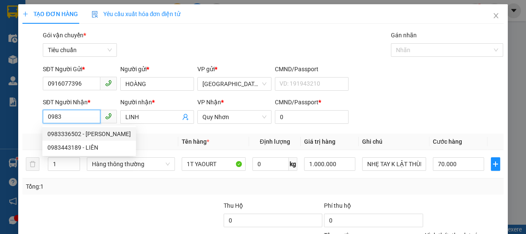
click at [69, 135] on div "0983336502 - [PERSON_NAME]" at bounding box center [88, 133] width 83 height 9
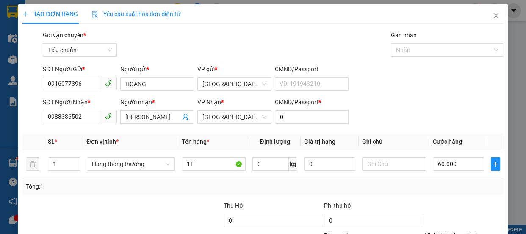
drag, startPoint x: 474, startPoint y: 211, endPoint x: 473, endPoint y: 206, distance: 5.1
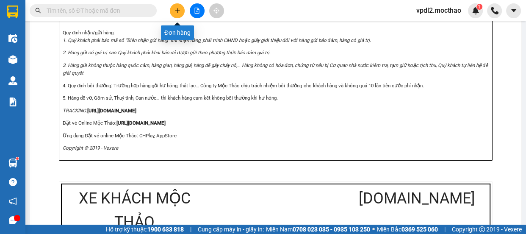
click at [177, 10] on icon "plus" at bounding box center [177, 10] width 0 height 5
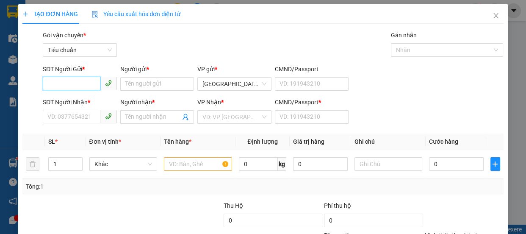
click at [86, 86] on input "SĐT Người Gửi *" at bounding box center [72, 84] width 58 height 14
click at [66, 101] on div "0337162437 - LINH" at bounding box center [78, 100] width 63 height 9
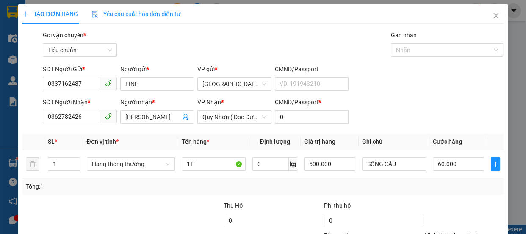
click at [452, 187] on div "Tại văn phòng" at bounding box center [459, 191] width 68 height 9
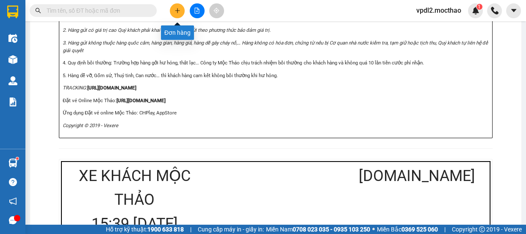
click at [174, 13] on button at bounding box center [177, 10] width 15 height 15
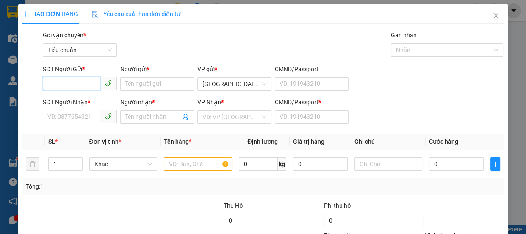
click at [78, 83] on input "SĐT Người Gửi *" at bounding box center [72, 84] width 58 height 14
click at [67, 101] on div "0337162437 - LINH" at bounding box center [78, 100] width 63 height 9
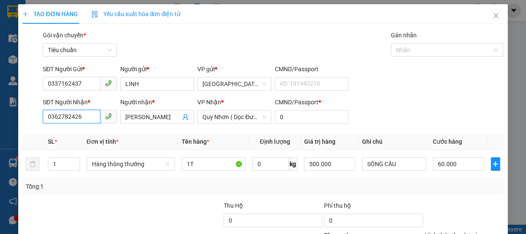
click at [92, 122] on input "0362782426" at bounding box center [72, 117] width 58 height 14
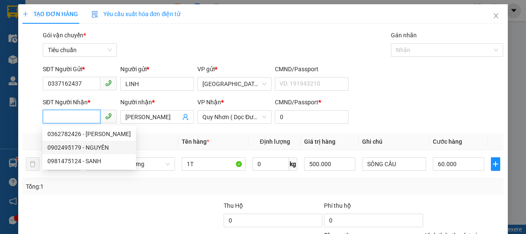
click at [66, 150] on div "0902495179 - NGUYÊN" at bounding box center [88, 147] width 83 height 9
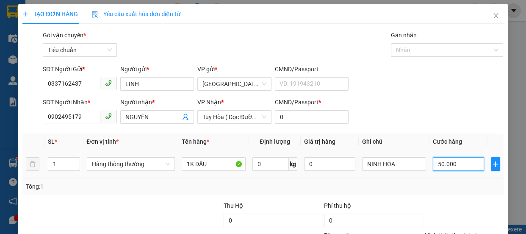
click at [458, 166] on input "50.000" at bounding box center [458, 164] width 51 height 14
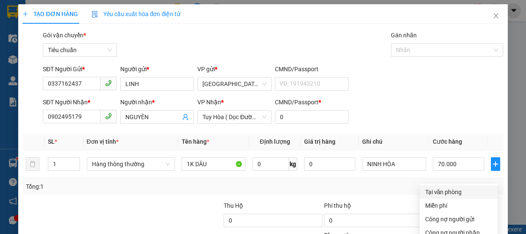
click at [436, 187] on div "Tại văn phòng" at bounding box center [459, 191] width 68 height 9
drag, startPoint x: 476, startPoint y: 209, endPoint x: 469, endPoint y: 203, distance: 9.0
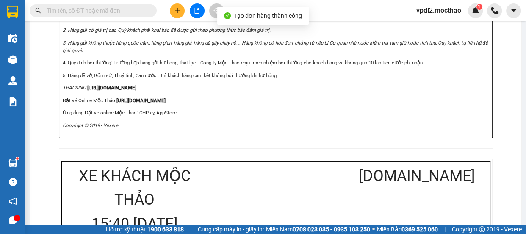
drag, startPoint x: 270, startPoint y: 40, endPoint x: 277, endPoint y: 36, distance: 8.3
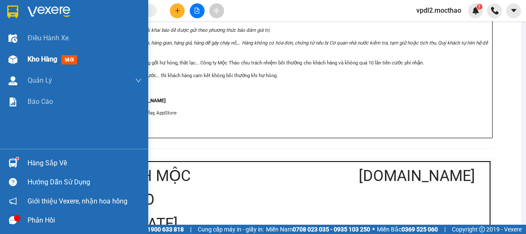
click at [38, 59] on span "Kho hàng" at bounding box center [43, 59] width 30 height 8
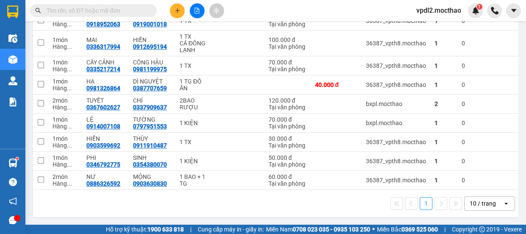
click at [439, 182] on body "Kết quả tìm kiếm ( 0 ) Bộ lọc No Data vpdl2.mocthao 1 Điều hành xe Kho hàng mới…" at bounding box center [263, 117] width 526 height 234
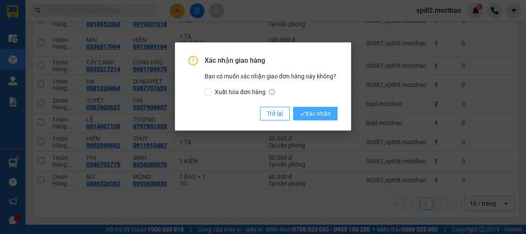
click at [321, 114] on span "Xác nhận" at bounding box center [315, 113] width 31 height 9
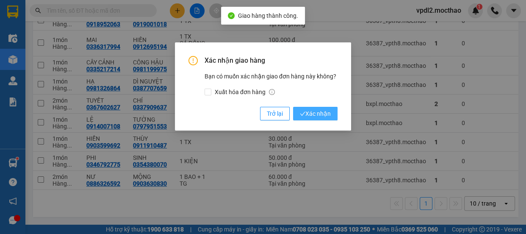
click at [316, 112] on span "Xác nhận" at bounding box center [315, 113] width 31 height 9
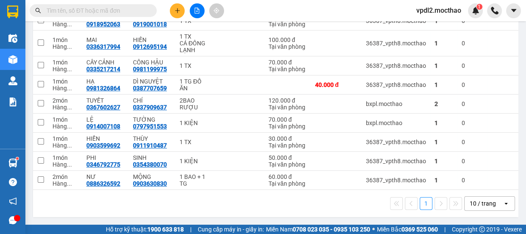
click at [175, 8] on icon "plus" at bounding box center [178, 11] width 6 height 6
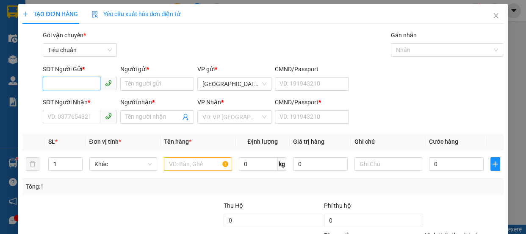
click at [86, 86] on input "SĐT Người Gửi *" at bounding box center [72, 84] width 58 height 14
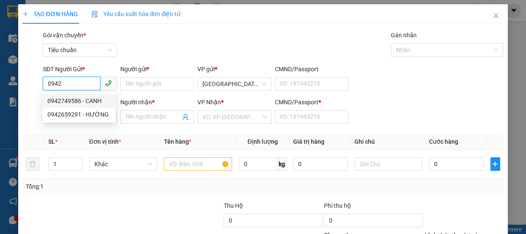
click at [66, 101] on div "0942749586 - CANH" at bounding box center [78, 100] width 63 height 9
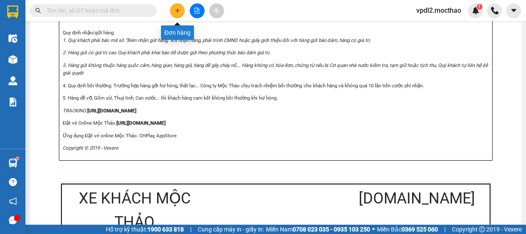
click at [180, 9] on icon "plus" at bounding box center [178, 11] width 6 height 6
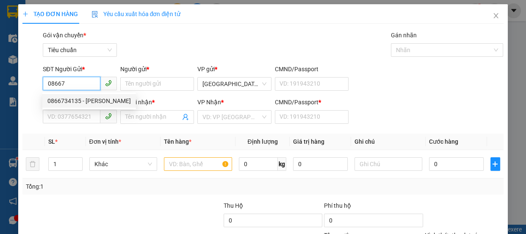
click at [66, 101] on div "0866734135 - [PERSON_NAME]" at bounding box center [88, 100] width 83 height 9
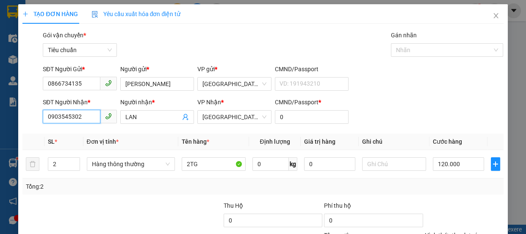
drag, startPoint x: 89, startPoint y: 119, endPoint x: 73, endPoint y: 130, distance: 20.0
click at [87, 125] on div "SĐT Người Nhận * 0903545302" at bounding box center [80, 112] width 74 height 30
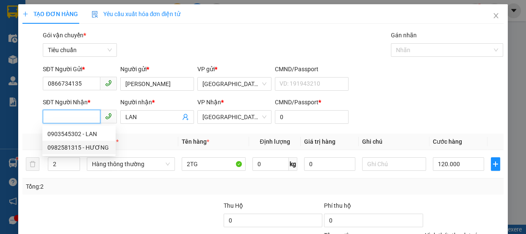
click at [75, 148] on div "0982581315 - HƯƠNG" at bounding box center [78, 147] width 63 height 9
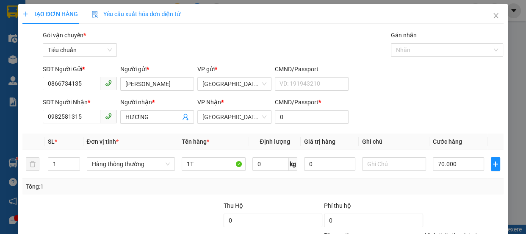
click at [458, 187] on div "Tại văn phòng" at bounding box center [459, 191] width 68 height 9
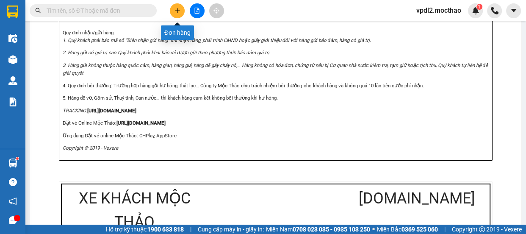
click at [180, 13] on icon "plus" at bounding box center [178, 11] width 6 height 6
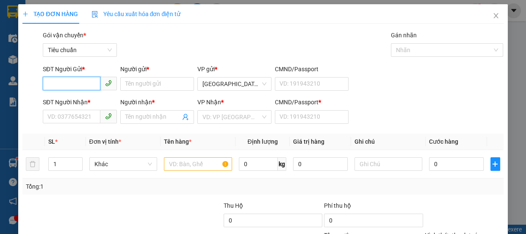
click at [82, 82] on input "SĐT Người Gửi *" at bounding box center [72, 84] width 58 height 14
click at [60, 98] on div "0378449283 - TUYẾT" at bounding box center [78, 100] width 63 height 9
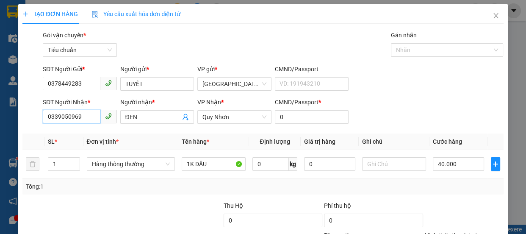
click at [83, 117] on input "0339050969" at bounding box center [72, 117] width 58 height 14
click at [71, 134] on div "0395068435 - [GEOGRAPHIC_DATA]" at bounding box center [94, 133] width 95 height 9
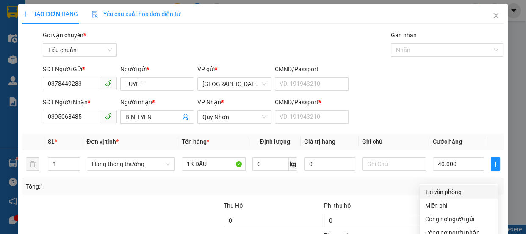
click at [443, 187] on div "Tại văn phòng" at bounding box center [459, 191] width 68 height 9
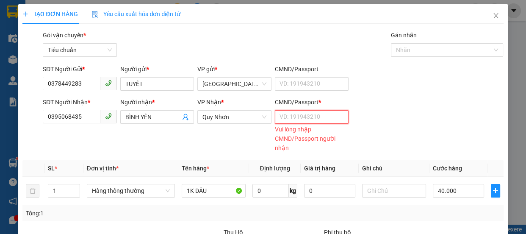
click at [309, 110] on input "CMND/Passport *" at bounding box center [312, 117] width 74 height 14
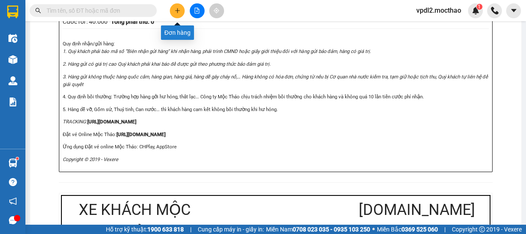
click at [178, 11] on icon "plus" at bounding box center [177, 10] width 5 height 0
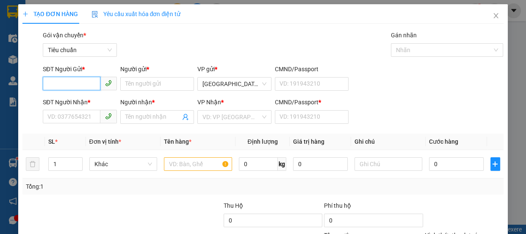
click at [92, 77] on input "SĐT Người Gửi *" at bounding box center [72, 84] width 58 height 14
click at [74, 101] on div "0967599072 - [PERSON_NAME]" at bounding box center [88, 100] width 83 height 9
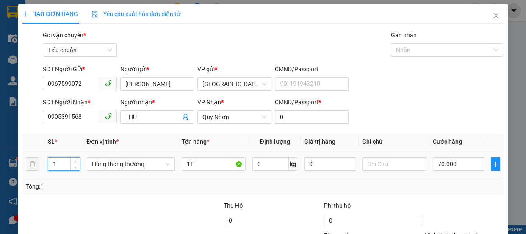
click at [61, 166] on input "1" at bounding box center [63, 164] width 31 height 13
click at [188, 165] on input "1T" at bounding box center [214, 164] width 64 height 14
click at [448, 163] on input "0" at bounding box center [458, 164] width 51 height 14
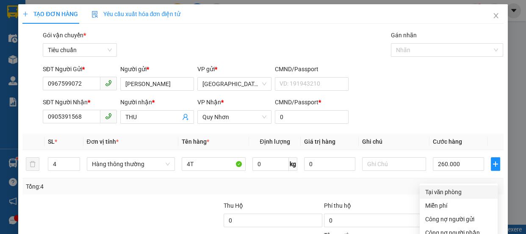
click at [458, 187] on div "Tại văn phòng" at bounding box center [459, 191] width 68 height 9
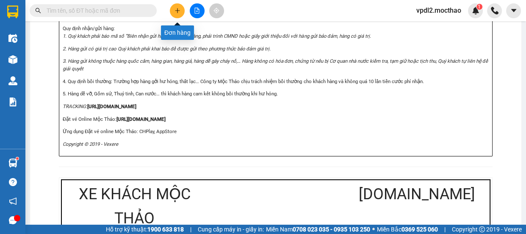
click at [174, 8] on button at bounding box center [177, 10] width 15 height 15
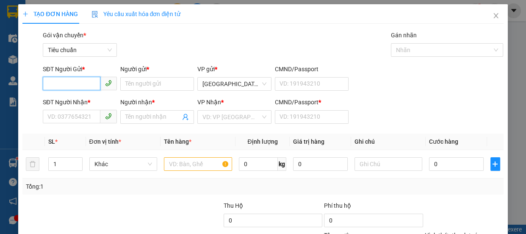
click at [83, 80] on input "SĐT Người Gửi *" at bounding box center [72, 84] width 58 height 14
click at [75, 99] on div "0835137290 - THẦY QUÃNG ĐẠI" at bounding box center [89, 100] width 85 height 9
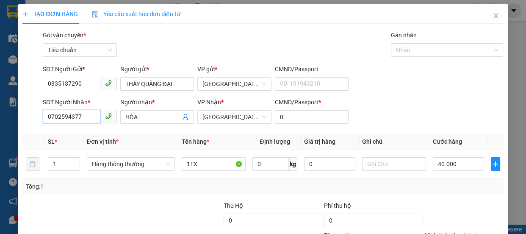
click at [93, 114] on input "0702594377" at bounding box center [72, 117] width 58 height 14
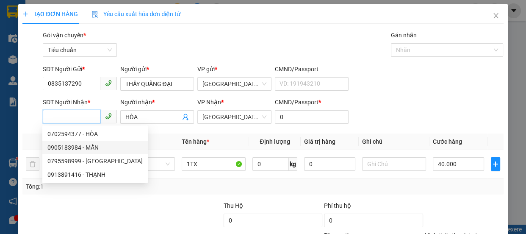
click at [67, 144] on div "0905183984 - MẪN" at bounding box center [94, 147] width 95 height 9
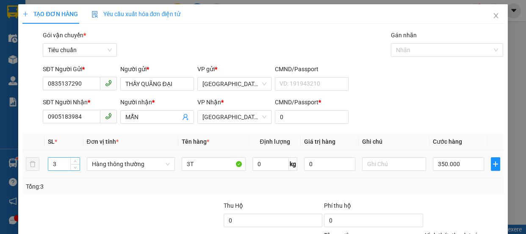
click at [59, 166] on input "3" at bounding box center [63, 164] width 31 height 13
click at [199, 164] on input "3T" at bounding box center [214, 164] width 64 height 14
click at [446, 160] on input "0" at bounding box center [458, 164] width 51 height 14
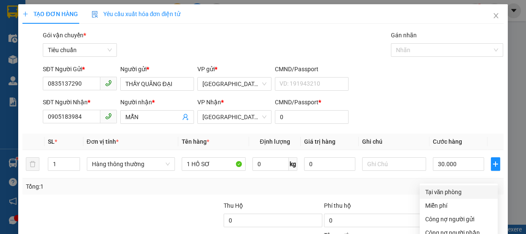
click at [445, 187] on div "Tại văn phòng" at bounding box center [459, 191] width 68 height 9
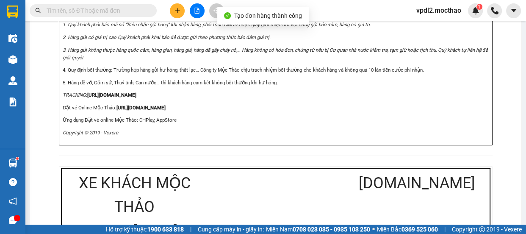
drag, startPoint x: 349, startPoint y: 44, endPoint x: 343, endPoint y: 44, distance: 5.9
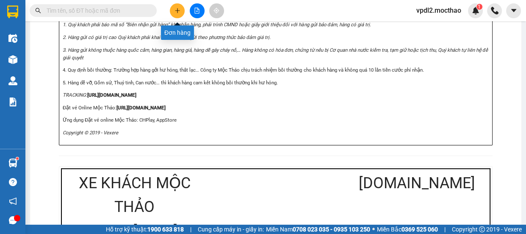
click at [175, 11] on icon "plus" at bounding box center [178, 11] width 6 height 6
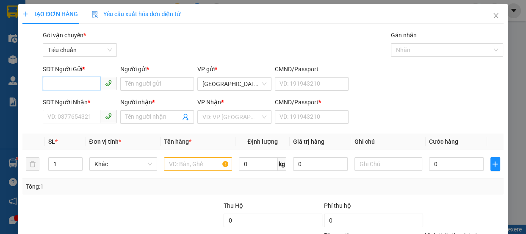
drag, startPoint x: 71, startPoint y: 85, endPoint x: 80, endPoint y: 83, distance: 9.1
click at [74, 84] on input "SĐT Người Gửi *" at bounding box center [72, 84] width 58 height 14
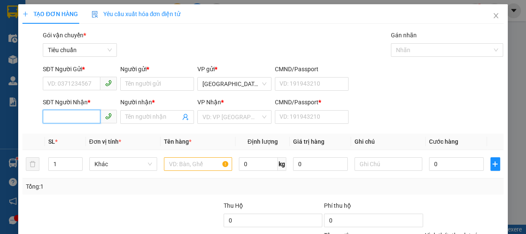
click at [78, 116] on input "SĐT Người Nhận *" at bounding box center [72, 117] width 58 height 14
drag, startPoint x: 56, startPoint y: 132, endPoint x: 56, endPoint y: 121, distance: 11.4
click at [56, 133] on div "0832515429 - LINH" at bounding box center [78, 133] width 63 height 9
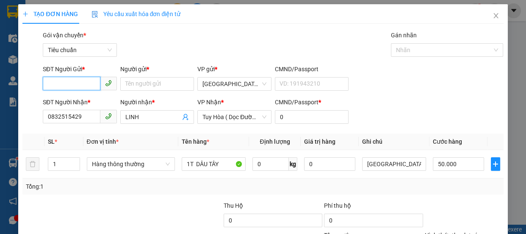
click at [68, 80] on input "SĐT Người Gửi *" at bounding box center [72, 84] width 58 height 14
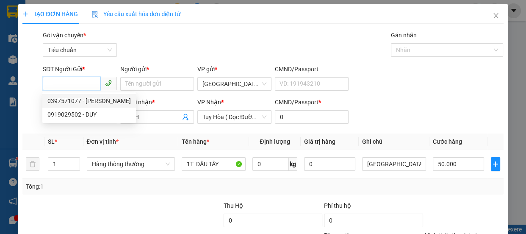
click at [72, 100] on div "0397571077 - [PERSON_NAME]" at bounding box center [88, 100] width 83 height 9
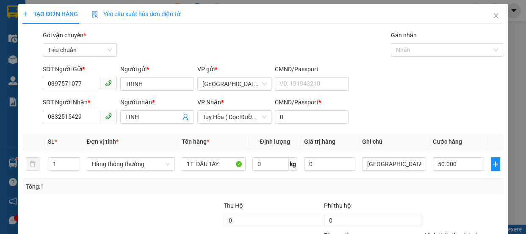
drag, startPoint x: 449, startPoint y: 112, endPoint x: 449, endPoint y: 136, distance: 23.7
click at [449, 185] on div "Tại văn phòng" at bounding box center [459, 192] width 78 height 14
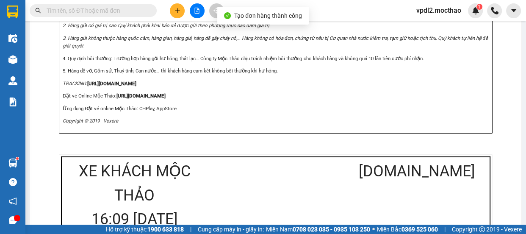
click at [177, 13] on icon "plus" at bounding box center [178, 11] width 6 height 6
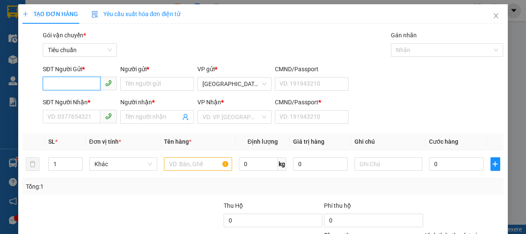
click at [69, 83] on input "SĐT Người Gửi *" at bounding box center [72, 84] width 58 height 14
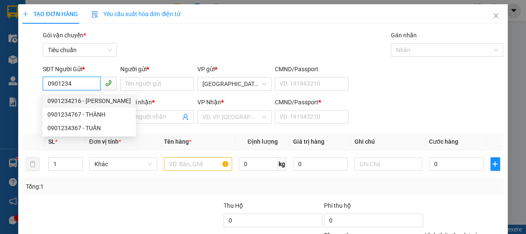
click at [72, 103] on div "0901234216 - [PERSON_NAME]" at bounding box center [88, 100] width 83 height 9
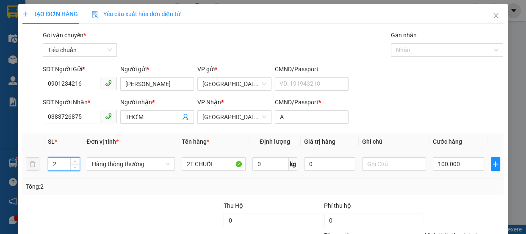
click at [57, 163] on input "2" at bounding box center [63, 164] width 31 height 13
click at [189, 164] on input "2T CHUỐI" at bounding box center [214, 164] width 64 height 14
click at [461, 164] on input "0" at bounding box center [458, 164] width 51 height 14
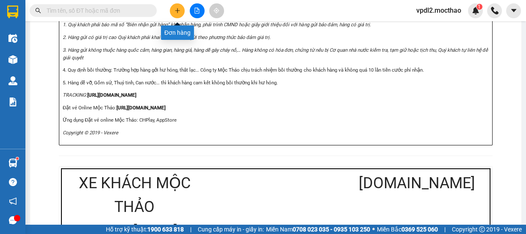
click at [175, 8] on icon "plus" at bounding box center [178, 11] width 6 height 6
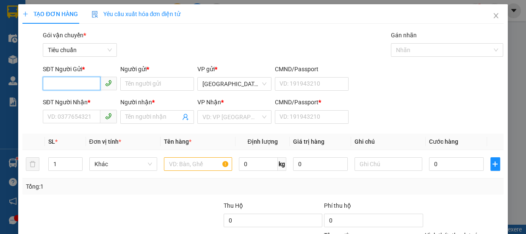
click at [64, 80] on input "SĐT Người Gửi *" at bounding box center [72, 84] width 58 height 14
click at [74, 100] on div "0919366088 - THUẬN" at bounding box center [78, 100] width 63 height 9
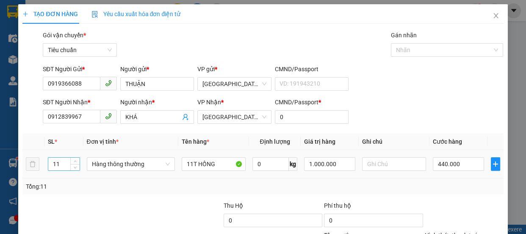
click at [62, 163] on input "11" at bounding box center [63, 164] width 31 height 13
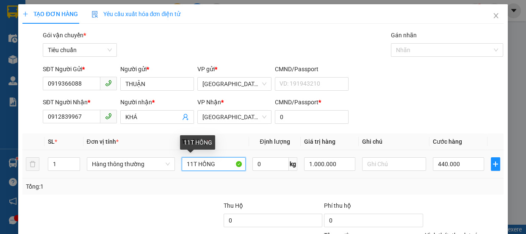
drag, startPoint x: 215, startPoint y: 164, endPoint x: 227, endPoint y: 156, distance: 14.7
click at [216, 164] on input "11T HỒNG" at bounding box center [214, 164] width 64 height 14
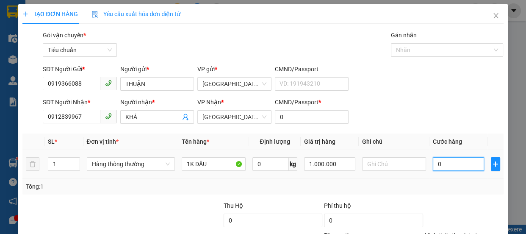
click at [455, 166] on input "0" at bounding box center [458, 164] width 51 height 14
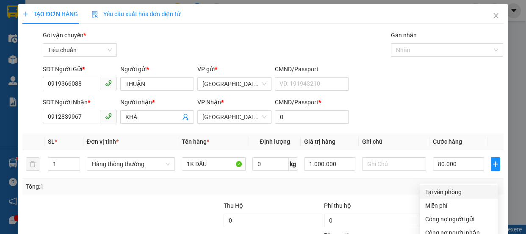
click at [449, 187] on div "Tại văn phòng" at bounding box center [459, 191] width 68 height 9
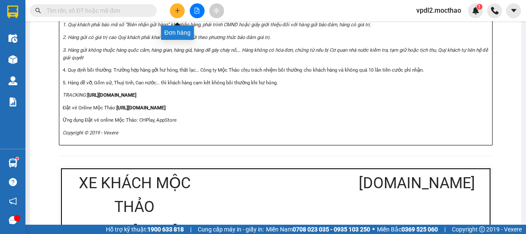
click at [178, 11] on icon "plus" at bounding box center [178, 11] width 6 height 6
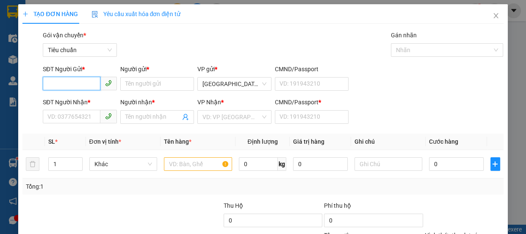
click at [68, 83] on input "SĐT Người Gửi *" at bounding box center [72, 84] width 58 height 14
click at [76, 99] on div "0919366088 - THUẬN" at bounding box center [78, 100] width 63 height 9
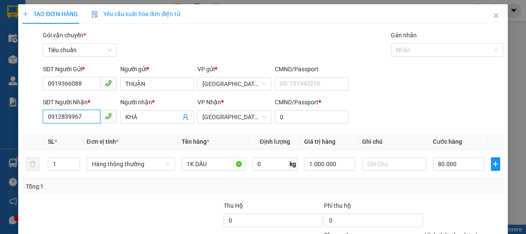
click at [91, 118] on input "0912839967" at bounding box center [72, 117] width 58 height 14
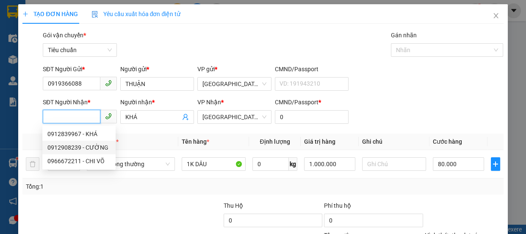
click at [67, 144] on div "0912908239 - CƯỜNG" at bounding box center [78, 147] width 63 height 9
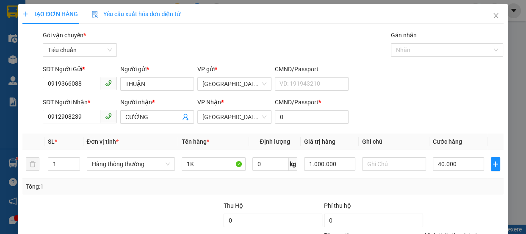
click at [446, 187] on div "Tại văn phòng" at bounding box center [459, 191] width 68 height 9
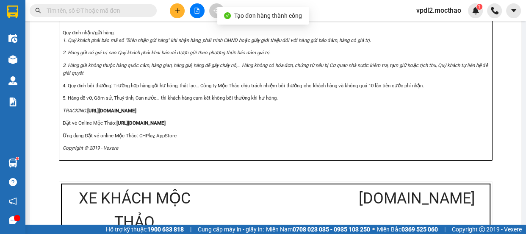
click at [179, 13] on icon "plus" at bounding box center [178, 11] width 6 height 6
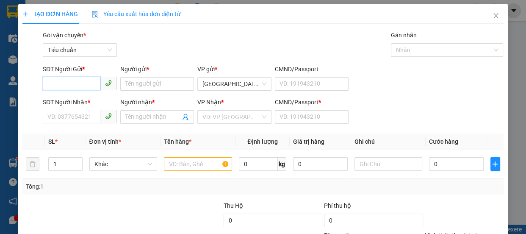
click at [68, 84] on input "SĐT Người Gửi *" at bounding box center [72, 84] width 58 height 14
click at [74, 97] on div "0919366088 - THUẬN" at bounding box center [78, 100] width 63 height 9
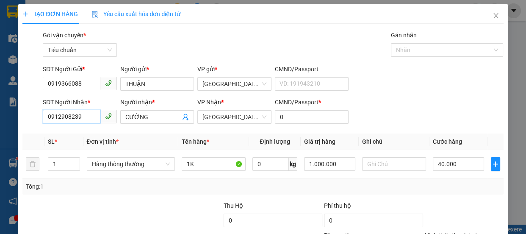
click at [89, 118] on input "0912908239" at bounding box center [72, 117] width 58 height 14
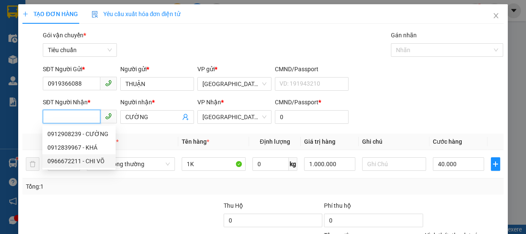
click at [69, 159] on div "0966672211 - CHI VÕ" at bounding box center [78, 160] width 63 height 9
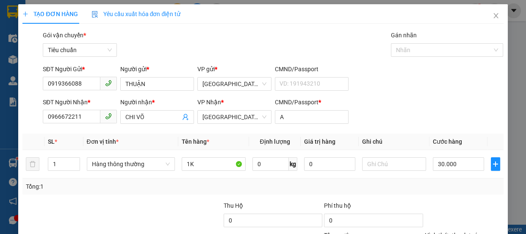
click at [440, 187] on div "Tại văn phòng" at bounding box center [459, 191] width 68 height 9
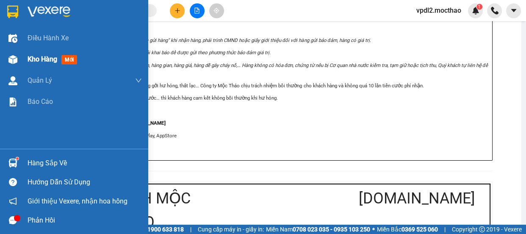
click at [49, 56] on span "Kho hàng" at bounding box center [43, 59] width 30 height 8
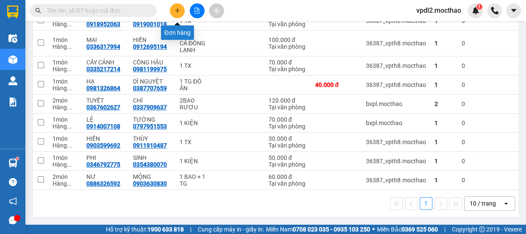
click at [178, 11] on icon "plus" at bounding box center [177, 10] width 5 height 0
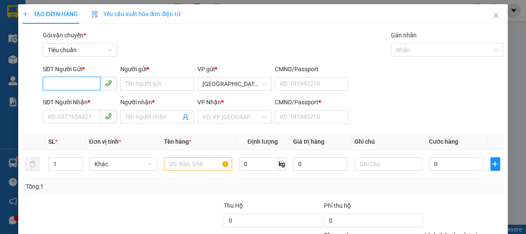
click at [76, 77] on input "SĐT Người Gửi *" at bounding box center [72, 84] width 58 height 14
click at [89, 83] on input "SĐT Người Gửi *" at bounding box center [72, 84] width 58 height 14
click at [62, 100] on div "0915572047 - DƯƠNG" at bounding box center [78, 100] width 63 height 9
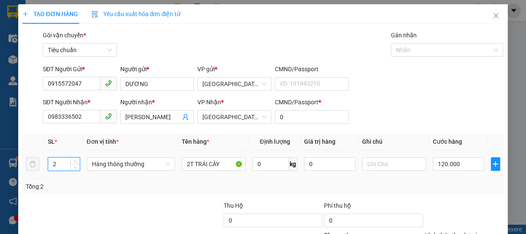
click at [61, 165] on input "2" at bounding box center [63, 164] width 31 height 13
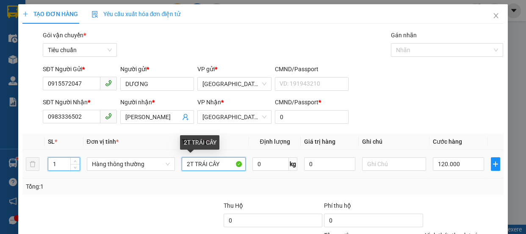
click at [189, 163] on input "2T TRÁI CÂY" at bounding box center [214, 164] width 64 height 14
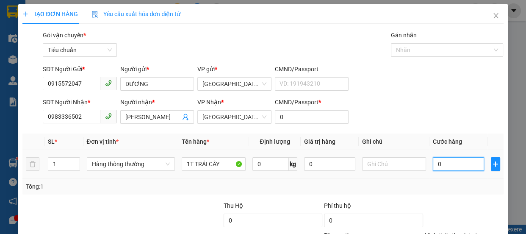
click at [455, 165] on input "0" at bounding box center [458, 164] width 51 height 14
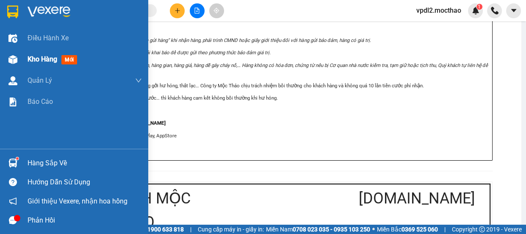
click at [46, 59] on span "Kho hàng" at bounding box center [43, 59] width 30 height 8
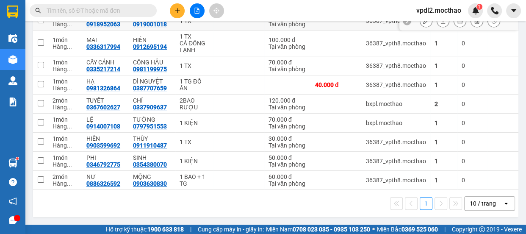
click at [440, 24] on icon at bounding box center [443, 21] width 6 height 6
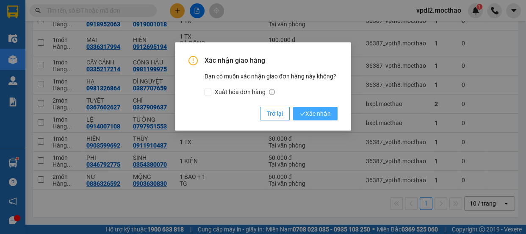
click at [317, 113] on span "Xác nhận" at bounding box center [315, 113] width 31 height 9
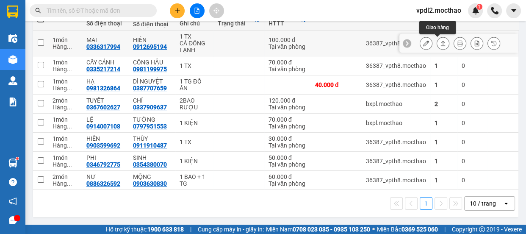
click at [440, 46] on icon at bounding box center [443, 43] width 6 height 6
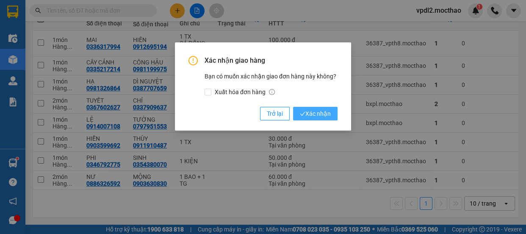
click at [311, 110] on button "Xác nhận" at bounding box center [315, 114] width 44 height 14
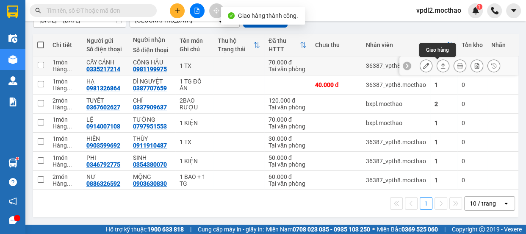
click at [441, 63] on icon at bounding box center [443, 65] width 5 height 5
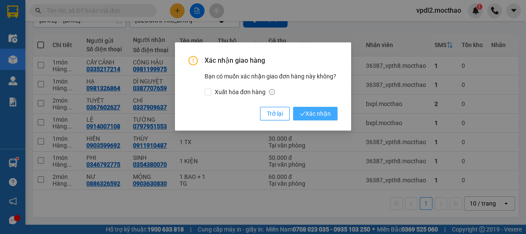
click at [309, 114] on span "Xác nhận" at bounding box center [315, 113] width 31 height 9
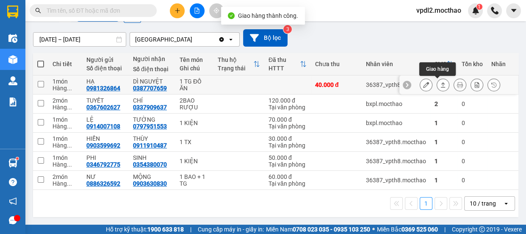
click at [440, 82] on icon at bounding box center [443, 85] width 6 height 6
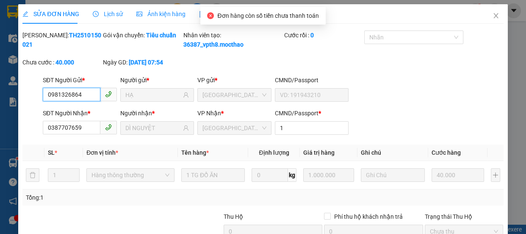
drag, startPoint x: 445, startPoint y: 190, endPoint x: 410, endPoint y: 202, distance: 36.3
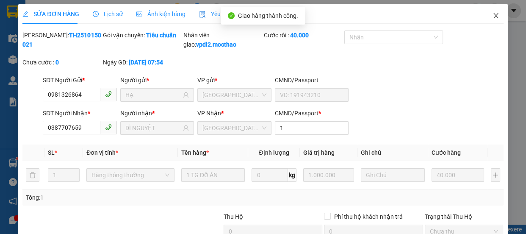
click at [493, 16] on icon "close" at bounding box center [496, 15] width 7 height 7
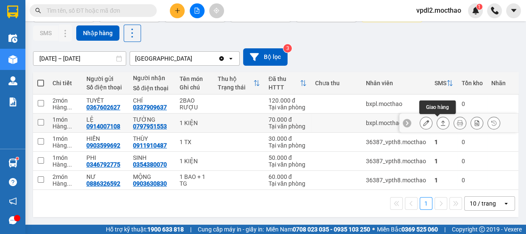
click at [440, 120] on icon at bounding box center [443, 123] width 6 height 6
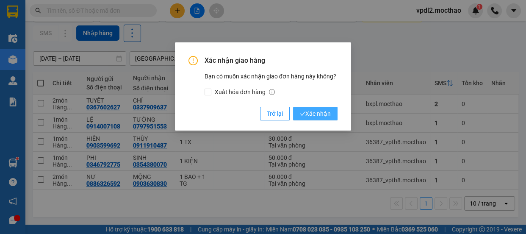
click at [326, 113] on span "Xác nhận" at bounding box center [315, 113] width 31 height 9
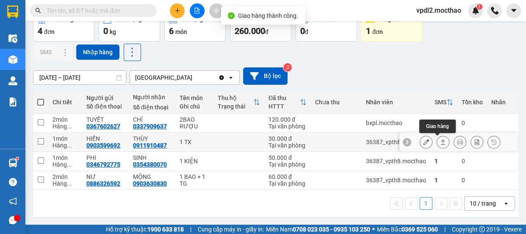
click at [440, 139] on icon at bounding box center [443, 142] width 6 height 6
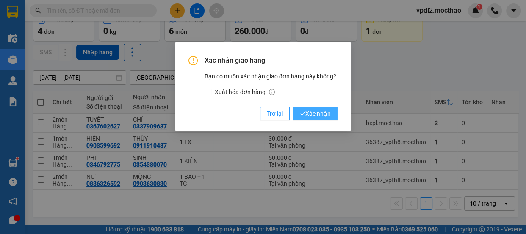
click at [320, 114] on span "Xác nhận" at bounding box center [315, 113] width 31 height 9
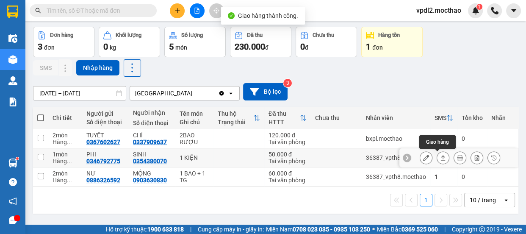
click at [440, 156] on icon at bounding box center [443, 158] width 6 height 6
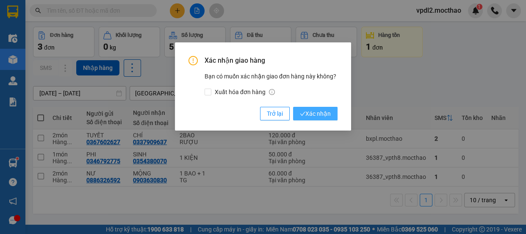
click at [322, 113] on span "Xác nhận" at bounding box center [315, 113] width 31 height 9
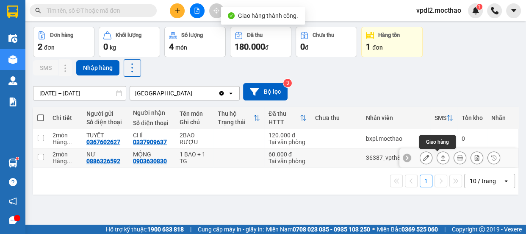
click at [440, 155] on icon at bounding box center [443, 158] width 6 height 6
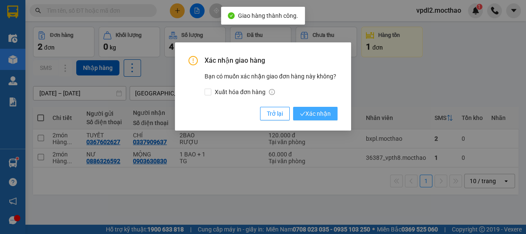
click at [320, 115] on span "Xác nhận" at bounding box center [315, 113] width 31 height 9
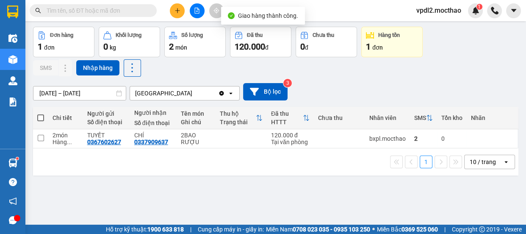
click at [48, 17] on button "Kho gửi" at bounding box center [49, 3] width 33 height 27
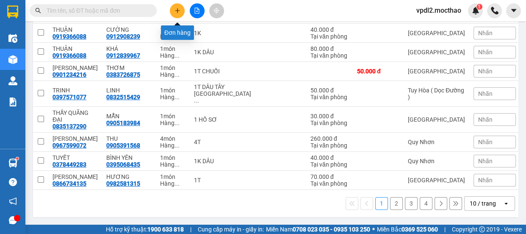
click at [179, 11] on icon "plus" at bounding box center [177, 10] width 5 height 0
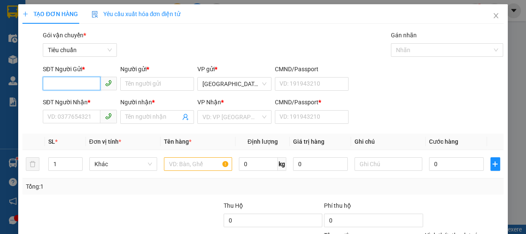
click at [69, 84] on input "SĐT Người Gửi *" at bounding box center [72, 84] width 58 height 14
click at [64, 100] on div "0799955779 - XUÂN" at bounding box center [78, 100] width 63 height 9
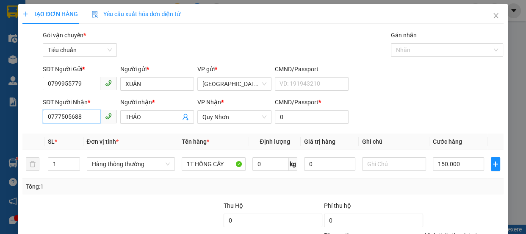
click at [89, 118] on input "0777505688" at bounding box center [72, 117] width 58 height 14
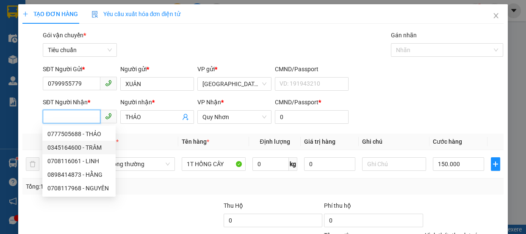
click at [65, 148] on div "0345164600 - TRÂM" at bounding box center [78, 147] width 63 height 9
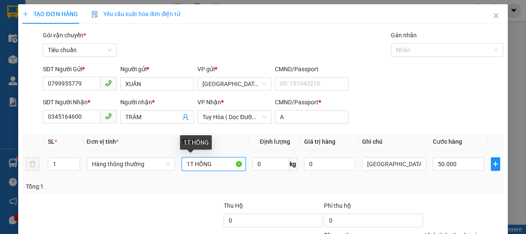
click at [216, 166] on input "1T HỒNG" at bounding box center [214, 164] width 64 height 14
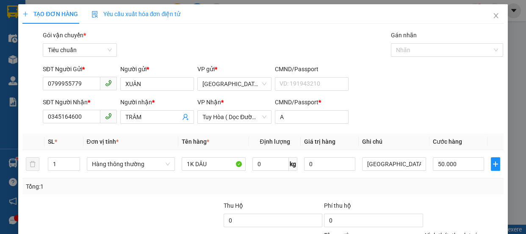
click at [449, 187] on div "Tại văn phòng" at bounding box center [459, 191] width 68 height 9
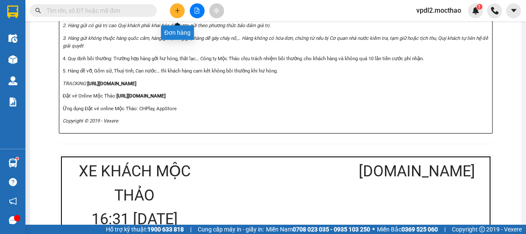
click at [178, 12] on icon "plus" at bounding box center [178, 11] width 6 height 6
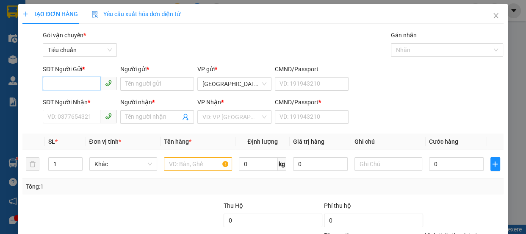
drag, startPoint x: 77, startPoint y: 82, endPoint x: 67, endPoint y: 86, distance: 10.3
click at [78, 82] on input "SĐT Người Gửi *" at bounding box center [72, 84] width 58 height 14
click at [72, 99] on div "0964467138 - [PERSON_NAME]" at bounding box center [88, 100] width 83 height 9
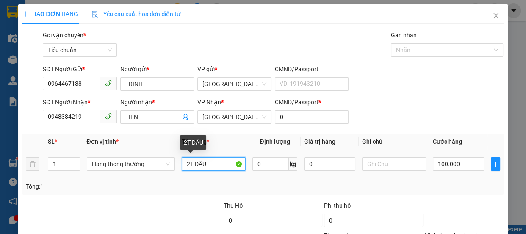
click at [191, 164] on input "2T DÂU" at bounding box center [214, 164] width 64 height 14
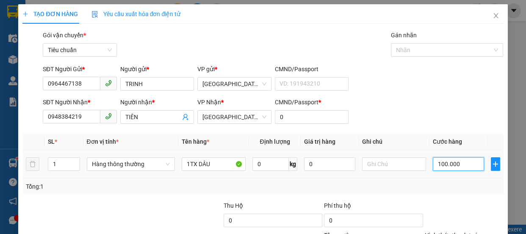
click at [458, 166] on input "100.000" at bounding box center [458, 164] width 51 height 14
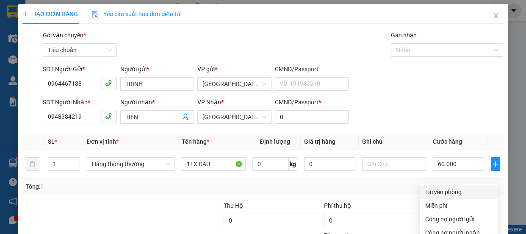
click at [446, 187] on div "Tại văn phòng" at bounding box center [459, 191] width 68 height 9
drag, startPoint x: 475, startPoint y: 206, endPoint x: 422, endPoint y: 203, distance: 53.4
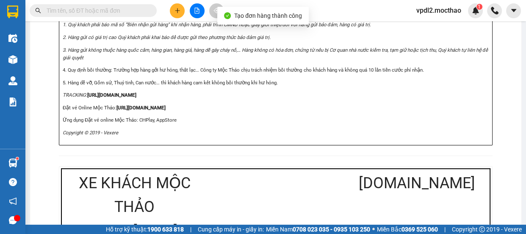
click at [179, 13] on icon "plus" at bounding box center [178, 11] width 6 height 6
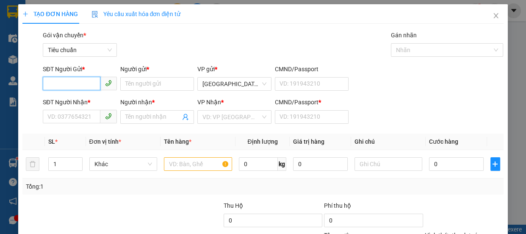
click at [83, 82] on input "SĐT Người Gửi *" at bounding box center [72, 84] width 58 height 14
click at [73, 97] on div "0978428618 - TUẤN" at bounding box center [78, 100] width 63 height 9
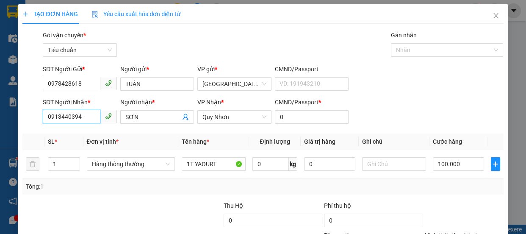
click at [86, 118] on input "0913440394" at bounding box center [72, 117] width 58 height 14
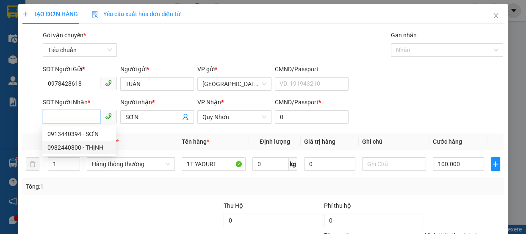
click at [70, 149] on div "0982440800 - THỊNH" at bounding box center [78, 147] width 63 height 9
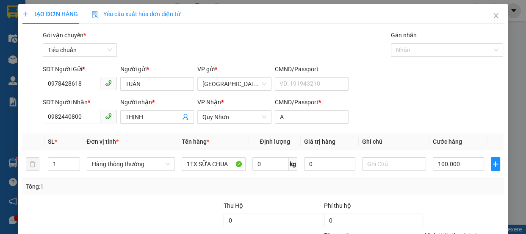
click at [447, 187] on div "Tại văn phòng" at bounding box center [459, 191] width 68 height 9
click at [468, 200] on div "Transit Pickup Surcharge Ids Transit Deliver Surcharge Ids Transit Deliver Surc…" at bounding box center [262, 164] width 481 height 266
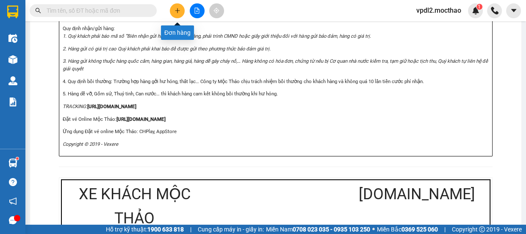
click at [179, 12] on icon "plus" at bounding box center [178, 11] width 6 height 6
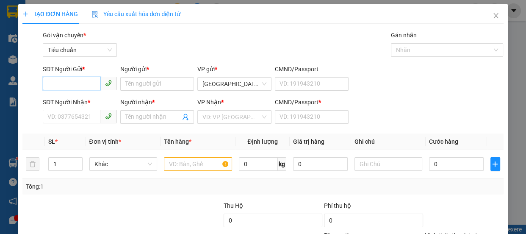
click at [83, 87] on input "SĐT Người Gửi *" at bounding box center [72, 84] width 58 height 14
click at [61, 100] on div "0772552555 - HUY" at bounding box center [78, 100] width 63 height 9
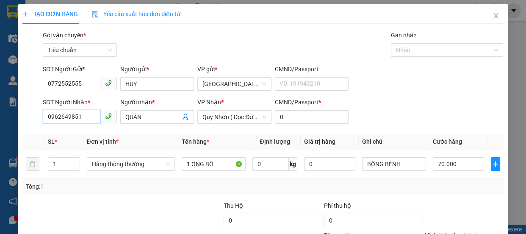
click at [90, 118] on input "0962649851" at bounding box center [72, 117] width 58 height 14
click at [148, 115] on input "QUÂN" at bounding box center [152, 116] width 55 height 9
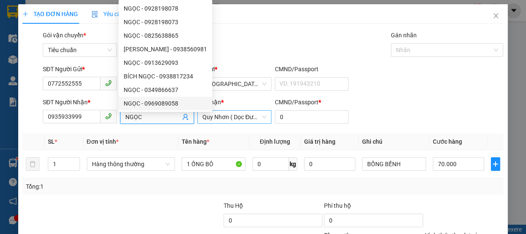
click at [215, 117] on span "Quy Nhơn ( Dọc Đường )" at bounding box center [234, 117] width 64 height 13
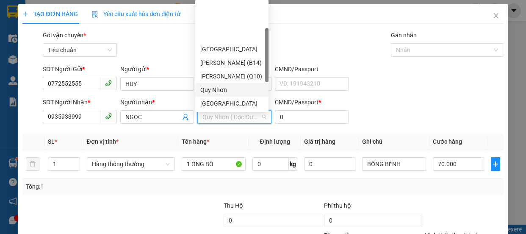
click at [221, 85] on div "Quy Nhơn" at bounding box center [231, 89] width 63 height 9
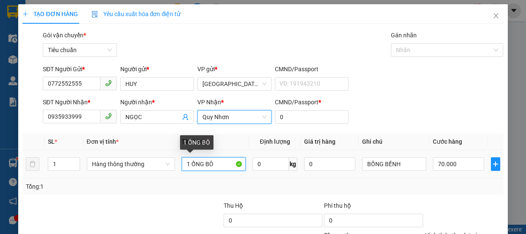
click at [227, 163] on input "1 ỐNG BÔ" at bounding box center [214, 164] width 64 height 14
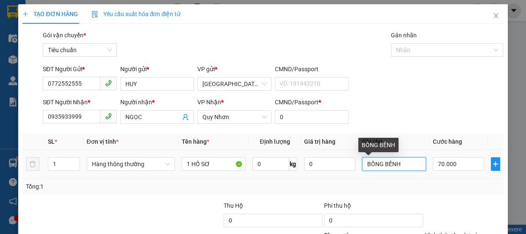
drag, startPoint x: 407, startPoint y: 163, endPoint x: 418, endPoint y: 139, distance: 26.9
click at [407, 162] on input "BỒNG BỀNH" at bounding box center [394, 164] width 64 height 14
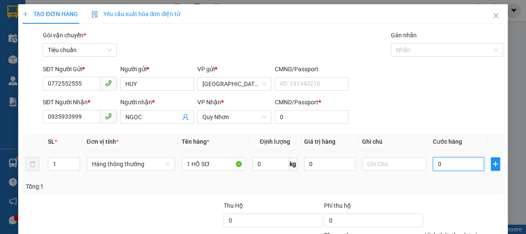
click at [453, 162] on input "0" at bounding box center [458, 164] width 51 height 14
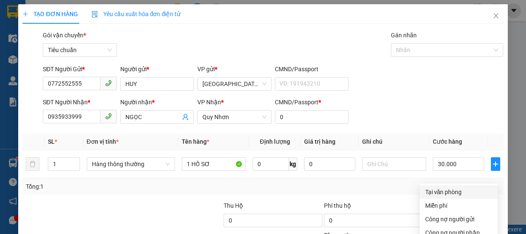
click at [450, 187] on div "Tại văn phòng" at bounding box center [459, 191] width 68 height 9
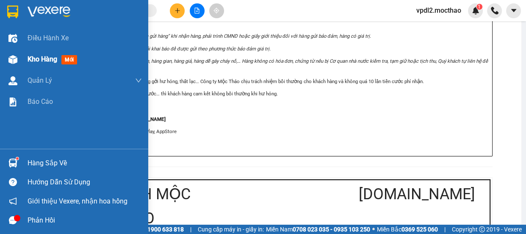
click at [42, 61] on span "Kho hàng" at bounding box center [43, 59] width 30 height 8
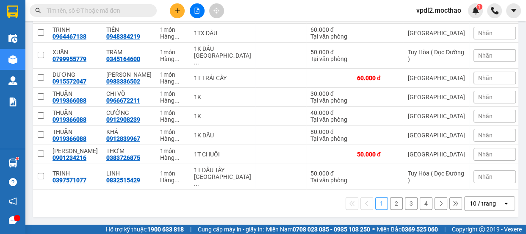
click at [477, 203] on div "10 / trang" at bounding box center [483, 203] width 26 height 8
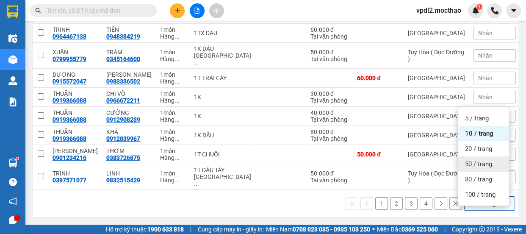
click at [474, 160] on span "50 / trang" at bounding box center [478, 164] width 27 height 8
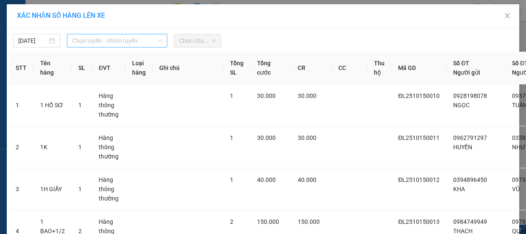
click at [92, 38] on span "Chọn tuyến - nhóm tuyến" at bounding box center [117, 40] width 90 height 13
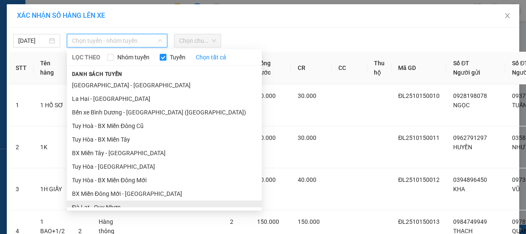
click at [115, 200] on li "Đà Lạt - Quy Nhơn" at bounding box center [164, 207] width 195 height 14
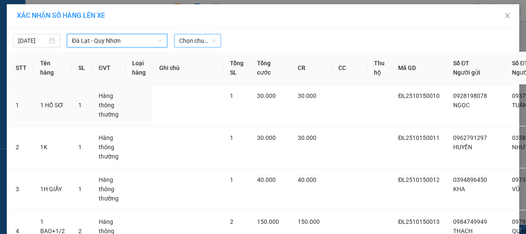
click at [197, 42] on span "Chọn chuyến" at bounding box center [197, 40] width 37 height 13
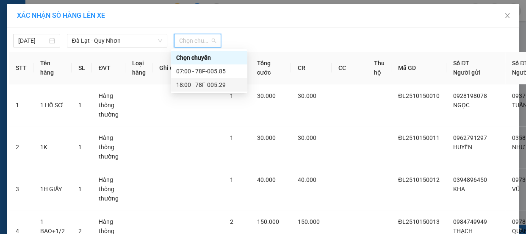
drag, startPoint x: 213, startPoint y: 84, endPoint x: 225, endPoint y: 93, distance: 14.8
click at [214, 84] on div "18:00 - 78F-005.29" at bounding box center [209, 84] width 66 height 9
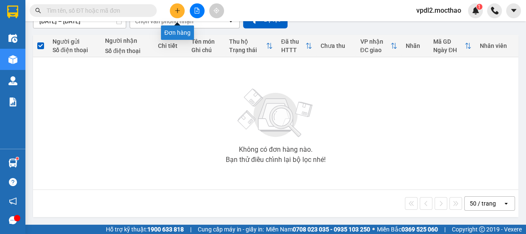
click at [176, 14] on button at bounding box center [177, 10] width 15 height 15
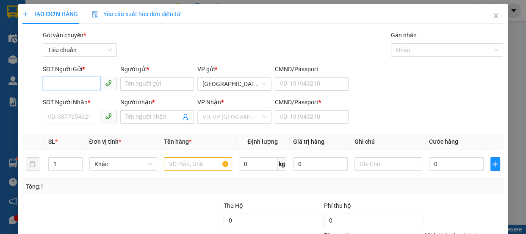
drag, startPoint x: 81, startPoint y: 83, endPoint x: 103, endPoint y: 87, distance: 21.7
click at [98, 88] on input "SĐT Người Gửi *" at bounding box center [72, 84] width 58 height 14
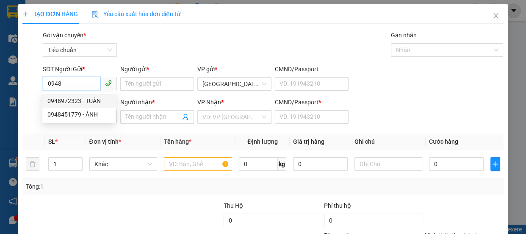
click at [70, 101] on div "0948972323 - TUẤN" at bounding box center [78, 100] width 63 height 9
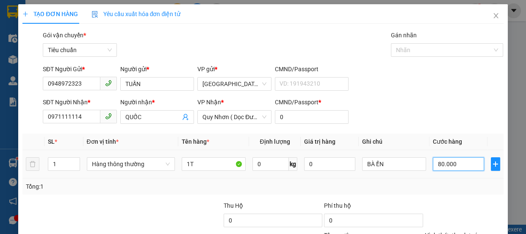
click at [452, 166] on input "80.000" at bounding box center [458, 164] width 51 height 14
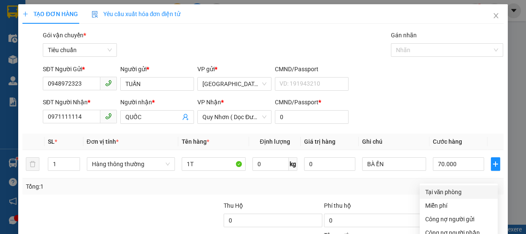
click at [449, 187] on div "Tại văn phòng" at bounding box center [459, 191] width 68 height 9
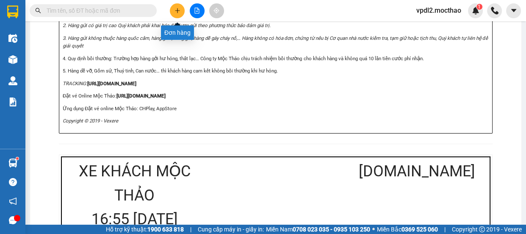
click at [179, 13] on icon "plus" at bounding box center [178, 11] width 6 height 6
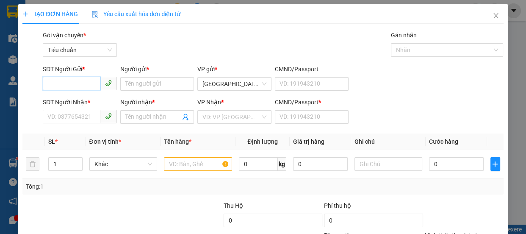
click at [78, 82] on input "SĐT Người Gửi *" at bounding box center [72, 84] width 58 height 14
click at [68, 101] on div "0912080697 - LẬP" at bounding box center [78, 100] width 63 height 9
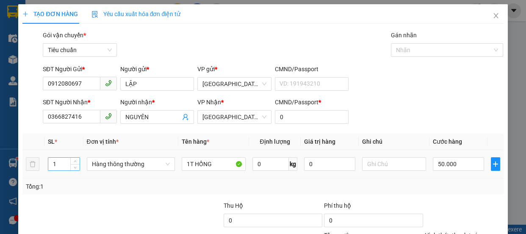
click at [61, 165] on input "1" at bounding box center [63, 164] width 31 height 13
click at [212, 159] on input "1T HỒNG" at bounding box center [214, 164] width 64 height 14
click at [460, 166] on input "0" at bounding box center [458, 164] width 51 height 14
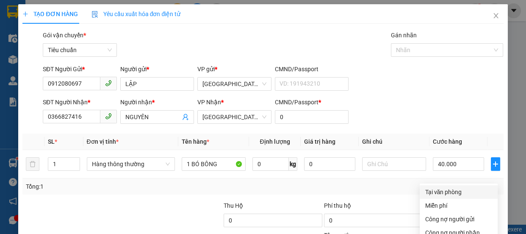
click at [453, 187] on div "Tại văn phòng" at bounding box center [459, 191] width 68 height 9
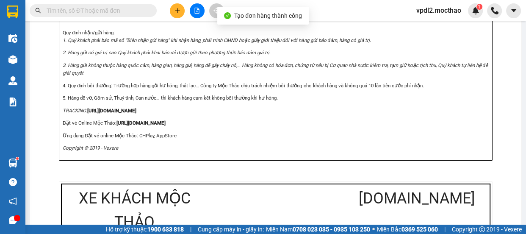
drag, startPoint x: 333, startPoint y: 42, endPoint x: 355, endPoint y: 37, distance: 22.0
click at [178, 12] on icon "plus" at bounding box center [178, 11] width 6 height 6
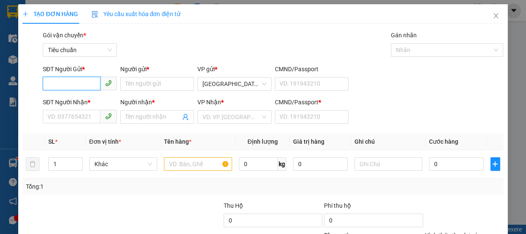
click at [72, 80] on input "SĐT Người Gửi *" at bounding box center [72, 84] width 58 height 14
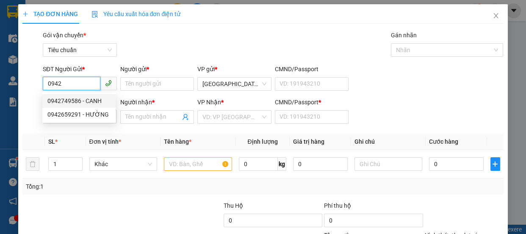
click at [67, 100] on div "0942749586 - CANH" at bounding box center [78, 100] width 63 height 9
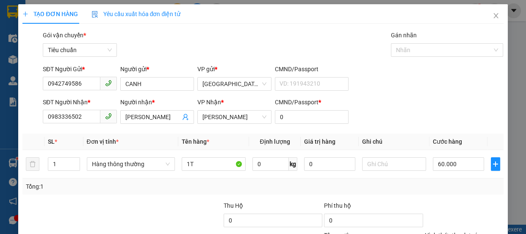
type input "0942749586"
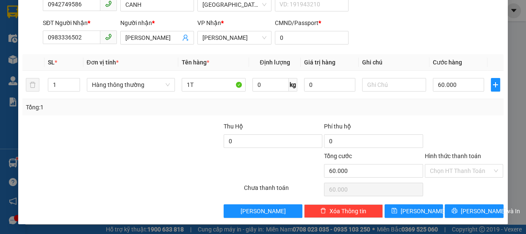
click at [477, 202] on div "Transit Pickup Surcharge Ids Transit Deliver Surcharge Ids Transit Deliver Surc…" at bounding box center [262, 84] width 481 height 266
click at [460, 87] on input "60.000" at bounding box center [458, 85] width 51 height 14
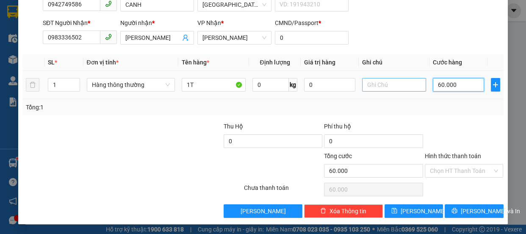
type input "8"
type input "80"
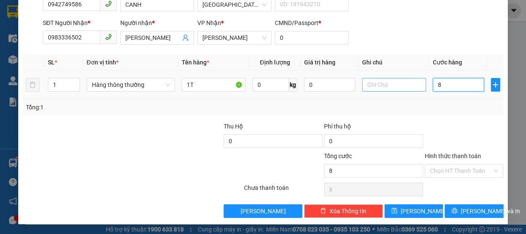
type input "80"
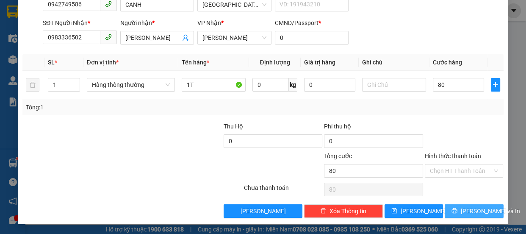
type input "80.000"
click at [466, 208] on span "[PERSON_NAME] và In" at bounding box center [490, 210] width 59 height 9
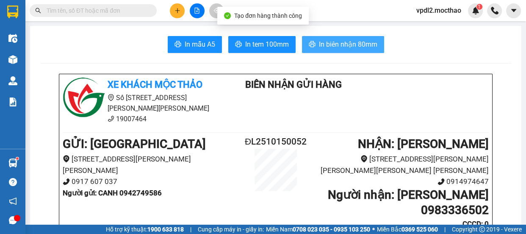
drag, startPoint x: 346, startPoint y: 43, endPoint x: 398, endPoint y: 90, distance: 69.6
click at [345, 43] on span "In biên nhận 80mm" at bounding box center [348, 44] width 58 height 11
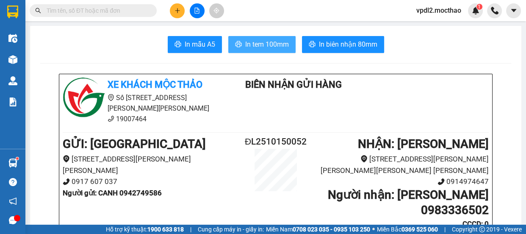
drag, startPoint x: 261, startPoint y: 42, endPoint x: 266, endPoint y: 45, distance: 4.9
click at [262, 43] on span "In tem 100mm" at bounding box center [267, 44] width 44 height 11
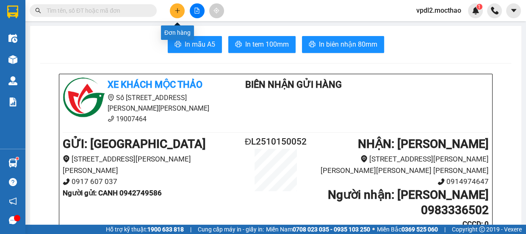
click at [178, 11] on icon "plus" at bounding box center [178, 11] width 6 height 6
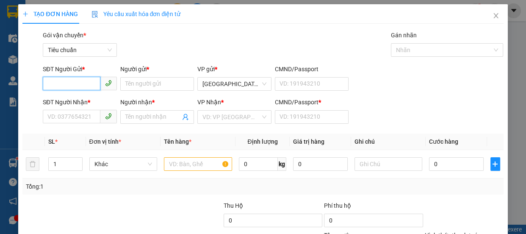
click at [90, 86] on input "SĐT Người Gửi *" at bounding box center [72, 84] width 58 height 14
click at [60, 100] on div "0972856435 - HẰNG" at bounding box center [78, 100] width 63 height 9
type input "0972856435"
type input "HẰNG"
type input "0944078851"
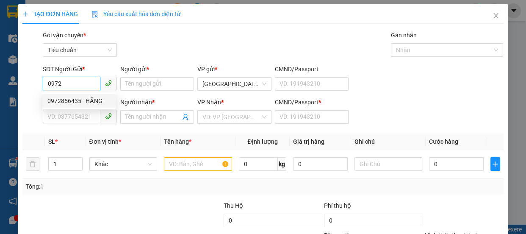
type input "[PERSON_NAME]"
type input "0"
type input "70.000"
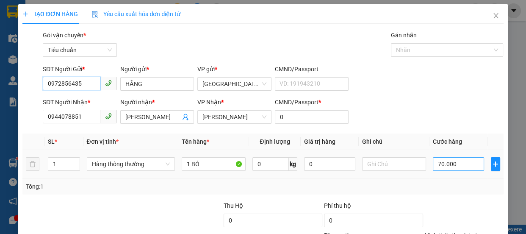
type input "0972856435"
type input "5"
type input "50"
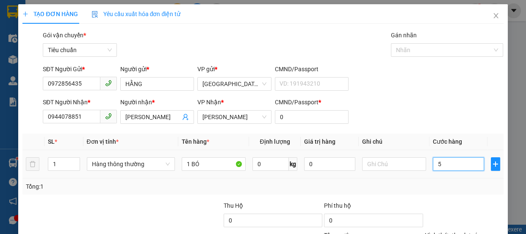
type input "50"
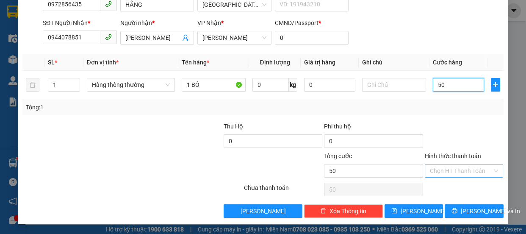
type input "50"
type input "50.000"
click at [461, 171] on input "Hình thức thanh toán" at bounding box center [461, 170] width 63 height 13
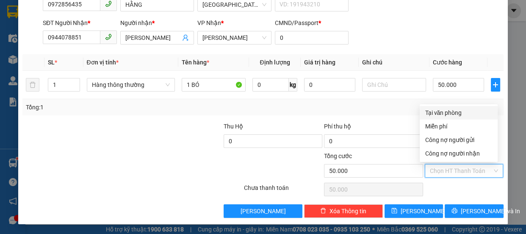
click at [453, 112] on div "Tại văn phòng" at bounding box center [459, 112] width 68 height 9
type input "0"
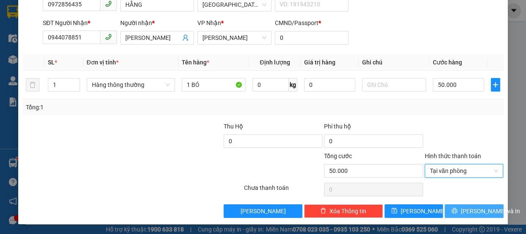
click at [474, 210] on span "[PERSON_NAME] và In" at bounding box center [490, 210] width 59 height 9
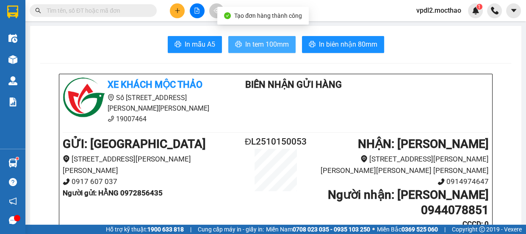
click at [260, 42] on span "In tem 100mm" at bounding box center [267, 44] width 44 height 11
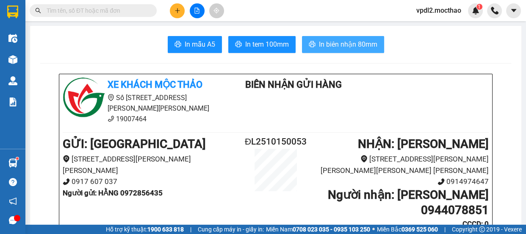
click at [349, 41] on span "In biên nhận 80mm" at bounding box center [348, 44] width 58 height 11
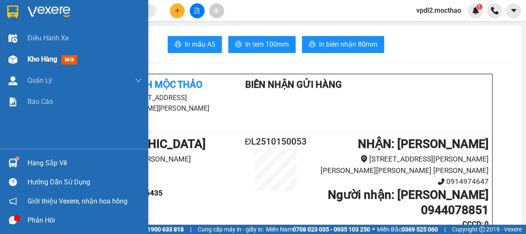
click at [25, 59] on div "Kho hàng mới" at bounding box center [74, 59] width 148 height 21
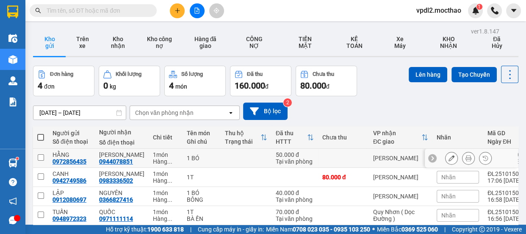
scroll to position [39, 0]
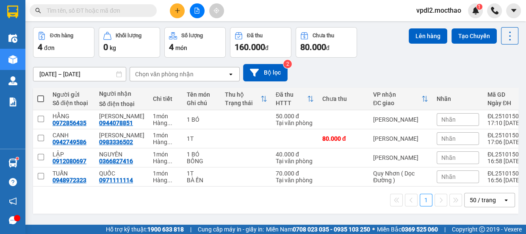
click at [40, 99] on span at bounding box center [40, 98] width 7 height 7
click at [41, 94] on input "checkbox" at bounding box center [41, 94] width 0 height 0
checkbox input "true"
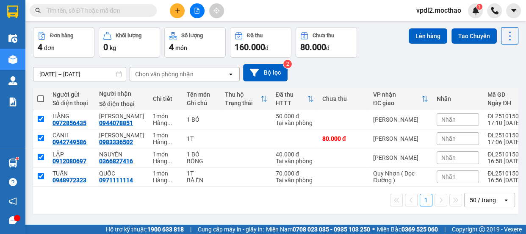
checkbox input "true"
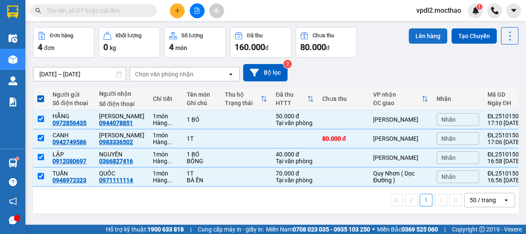
click at [423, 36] on button "Lên hàng" at bounding box center [428, 35] width 39 height 15
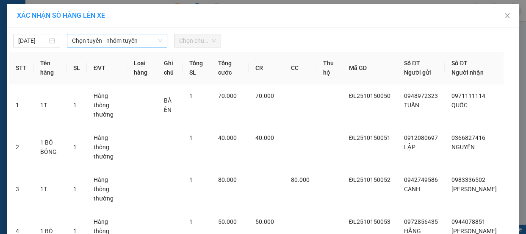
click at [111, 39] on span "Chọn tuyến - nhóm tuyến" at bounding box center [117, 40] width 90 height 13
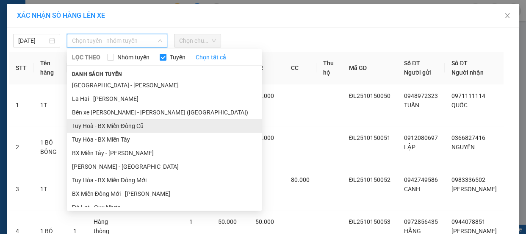
scroll to position [115, 0]
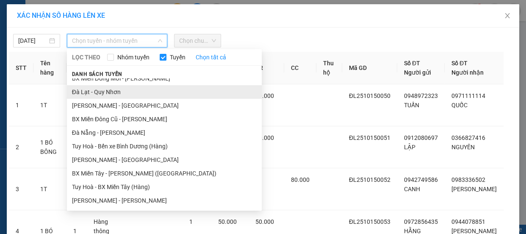
click at [107, 90] on li "Đà Lạt - Quy Nhơn" at bounding box center [164, 92] width 195 height 14
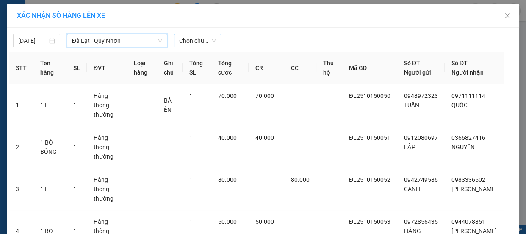
click at [203, 42] on span "Chọn chuyến" at bounding box center [197, 40] width 37 height 13
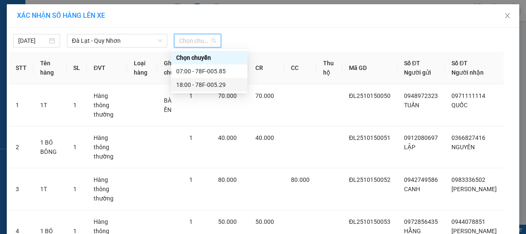
click at [203, 84] on div "18:00 - 78F-005.29" at bounding box center [209, 84] width 66 height 9
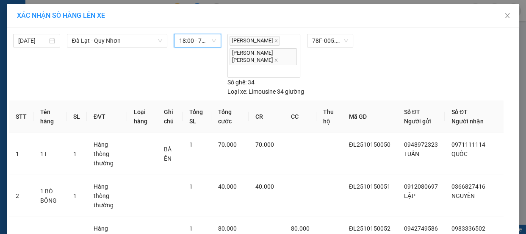
scroll to position [92, 0]
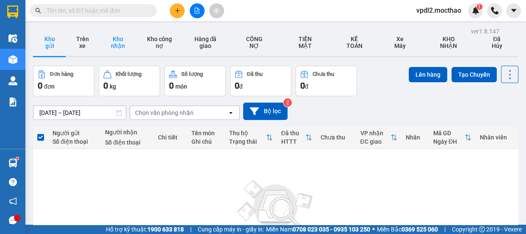
click at [119, 41] on button "Kho nhận" at bounding box center [118, 42] width 38 height 27
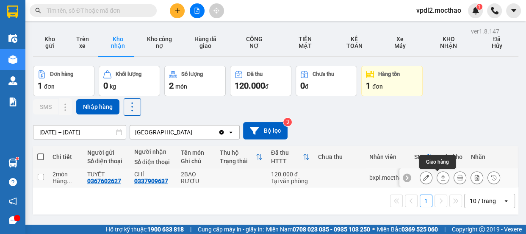
click at [440, 175] on icon at bounding box center [443, 178] width 6 height 6
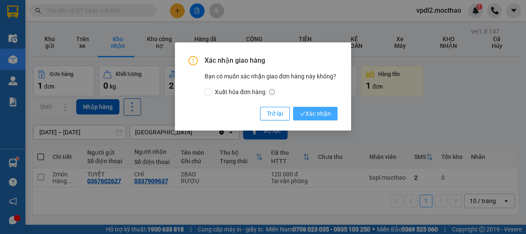
click at [316, 111] on span "Xác nhận" at bounding box center [315, 113] width 31 height 9
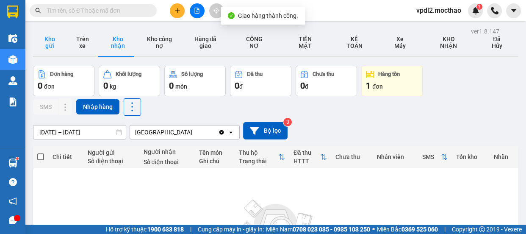
click at [48, 40] on button "Kho gửi" at bounding box center [49, 42] width 33 height 27
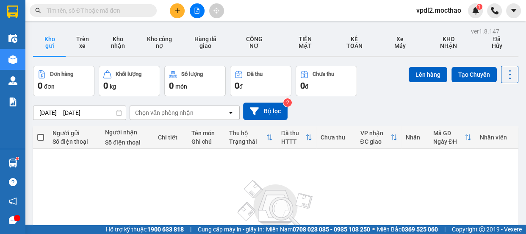
click at [100, 12] on input "text" at bounding box center [97, 10] width 100 height 9
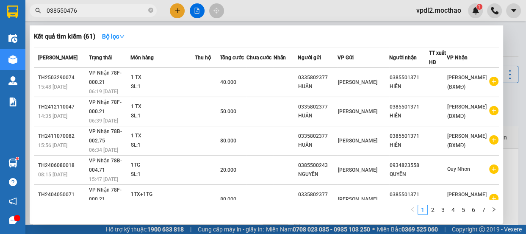
type input "0385504766"
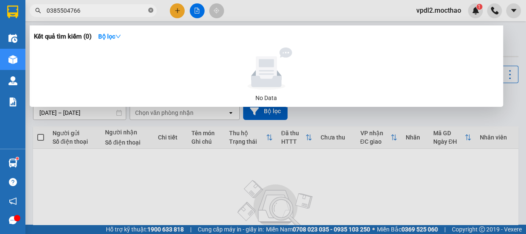
click at [150, 9] on icon "close-circle" at bounding box center [150, 10] width 5 height 5
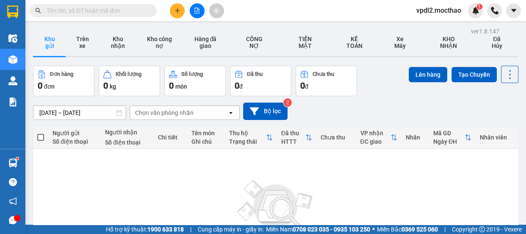
click at [199, 12] on icon "file-add" at bounding box center [197, 11] width 6 height 6
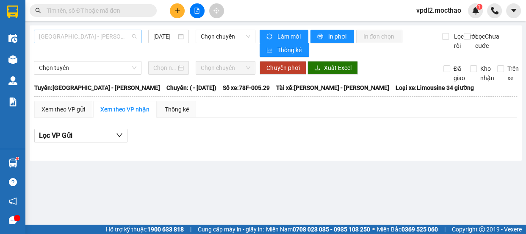
click at [84, 36] on span "[GEOGRAPHIC_DATA] - [GEOGRAPHIC_DATA]" at bounding box center [87, 36] width 97 height 13
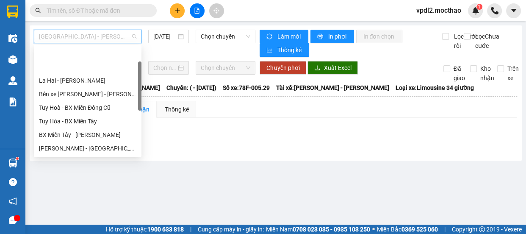
scroll to position [115, 0]
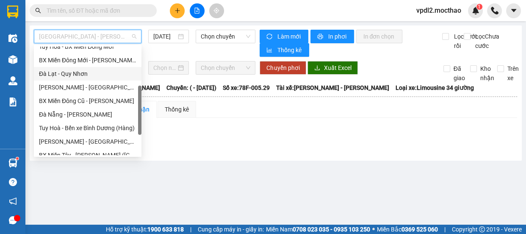
click at [76, 73] on div "Đà Lạt - Quy Nhơn" at bounding box center [87, 73] width 97 height 9
type input "[DATE]"
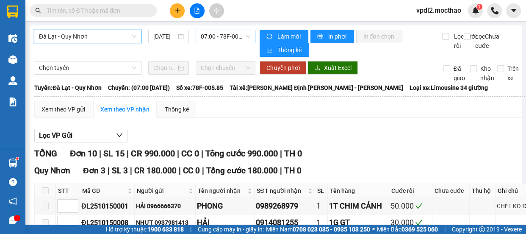
click at [214, 36] on span "07:00 - 78F-005.85" at bounding box center [226, 36] width 50 height 13
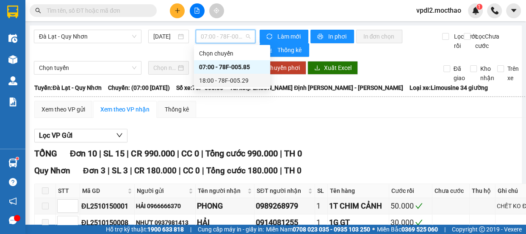
click at [233, 80] on div "18:00 - 78F-005.29" at bounding box center [232, 80] width 66 height 9
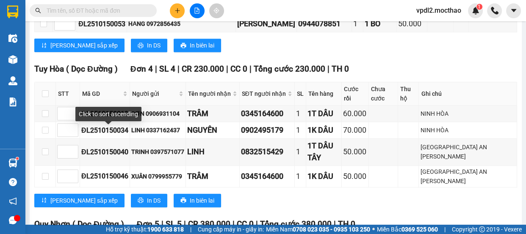
scroll to position [859, 0]
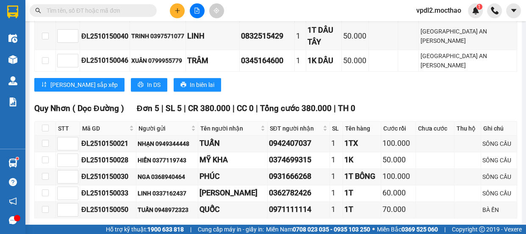
click at [147, 227] on span "In DS" at bounding box center [154, 231] width 14 height 9
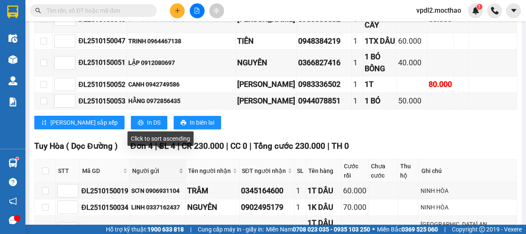
scroll to position [705, 0]
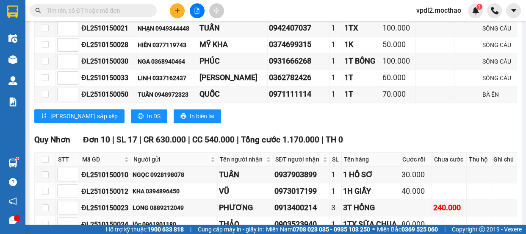
scroll to position [1013, 0]
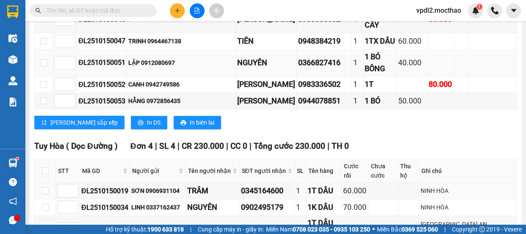
scroll to position [551, 0]
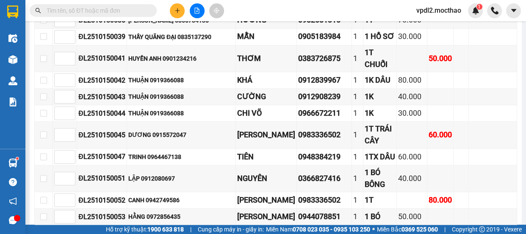
click at [147, 233] on span "In DS" at bounding box center [154, 237] width 14 height 9
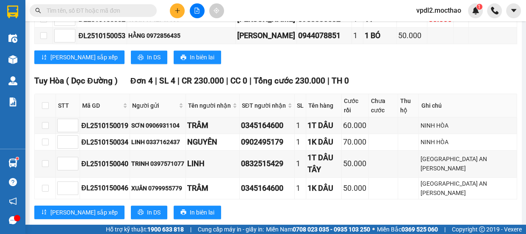
scroll to position [654, 0]
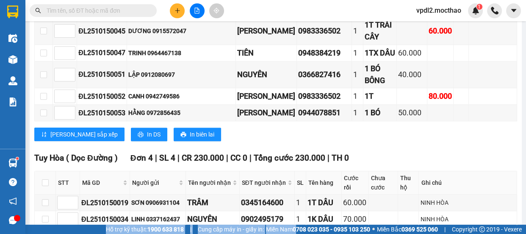
drag, startPoint x: 319, startPoint y: 246, endPoint x: 231, endPoint y: 249, distance: 88.6
click at [231, 233] on html "Kết quả tìm kiếm ( 0 ) Bộ lọc No Data vpdl2.mocthao 1 Điều hành xe Kho hàng mới…" at bounding box center [263, 117] width 526 height 234
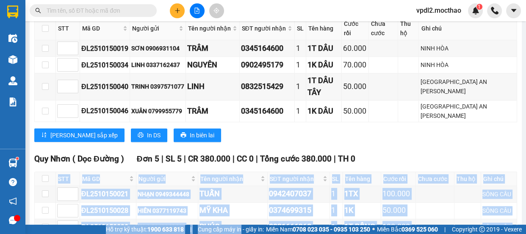
scroll to position [885, 0]
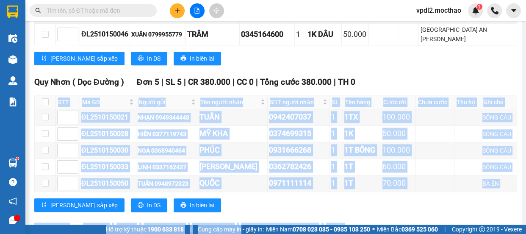
click at [246, 198] on div "Lưu sắp xếp In DS In biên lai" at bounding box center [275, 205] width 483 height 14
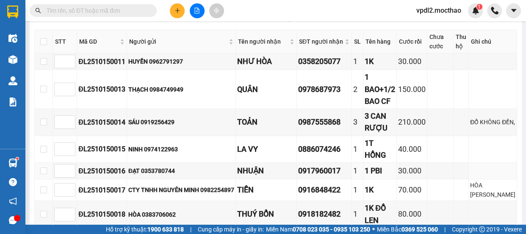
scroll to position [38, 0]
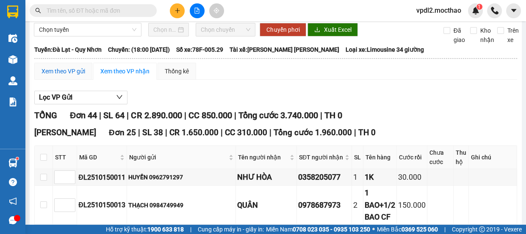
click at [72, 69] on div "Xem theo VP gửi" at bounding box center [64, 71] width 44 height 9
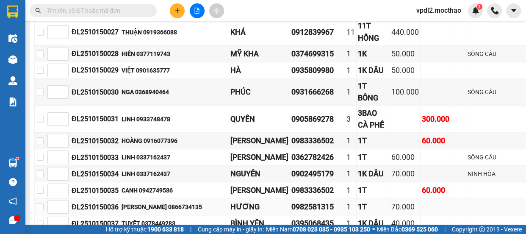
scroll to position [926, 0]
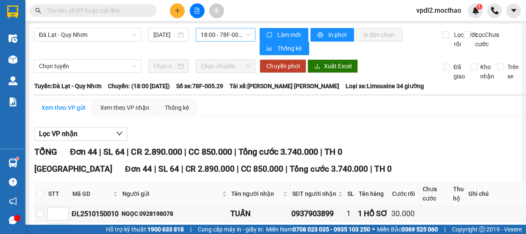
scroll to position [0, 0]
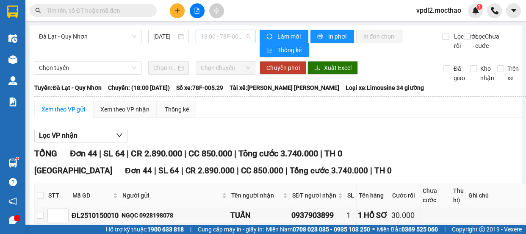
click at [225, 38] on span "18:00 - 78F-005.29" at bounding box center [226, 36] width 50 height 13
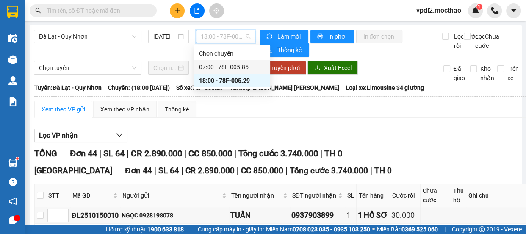
click at [241, 68] on div "07:00 - 78F-005.85" at bounding box center [232, 66] width 66 height 9
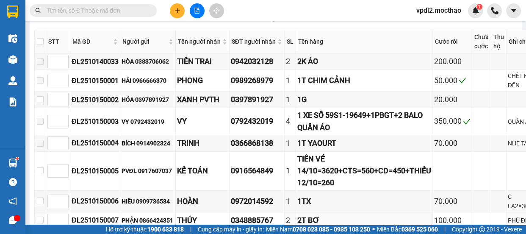
scroll to position [242, 0]
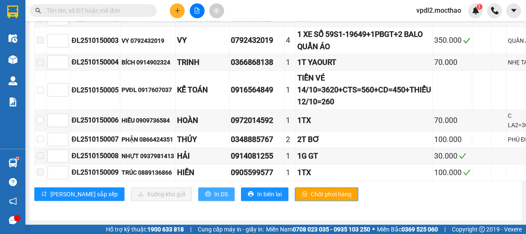
click at [214, 189] on span "In DS" at bounding box center [221, 193] width 14 height 9
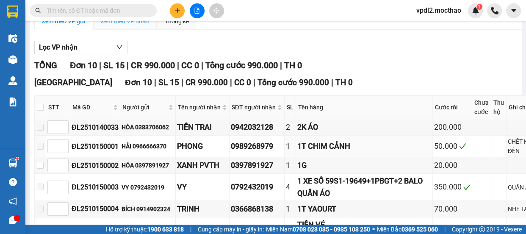
scroll to position [0, 0]
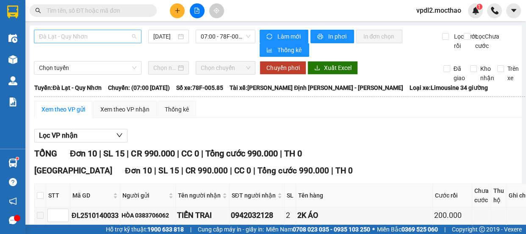
click at [102, 38] on span "Đà Lạt - Quy Nhơn" at bounding box center [87, 36] width 97 height 13
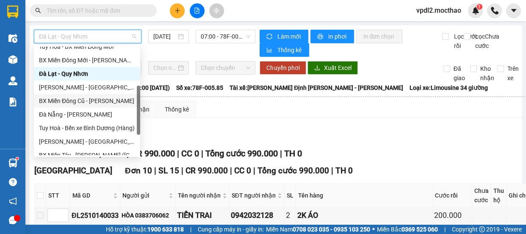
scroll to position [189, 0]
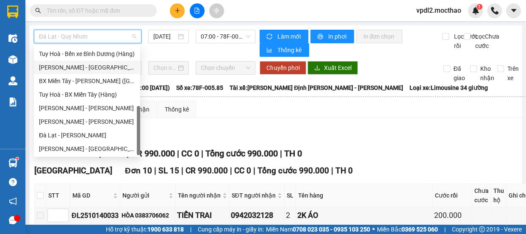
click at [79, 67] on div "Quy Nhơn - [GEOGRAPHIC_DATA]" at bounding box center [87, 67] width 96 height 9
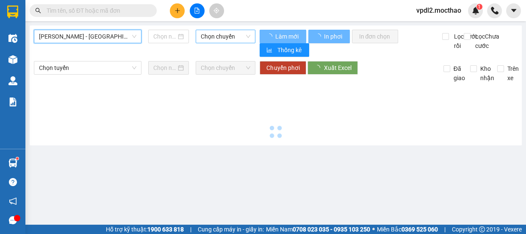
type input "[DATE]"
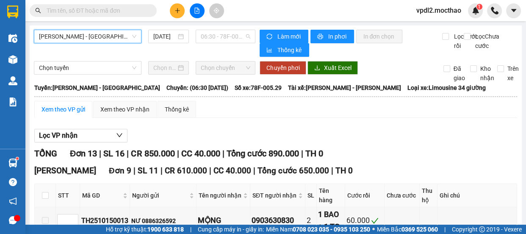
drag, startPoint x: 227, startPoint y: 36, endPoint x: 231, endPoint y: 49, distance: 13.6
click at [229, 36] on span "06:30 - 78F-005.29" at bounding box center [226, 36] width 50 height 13
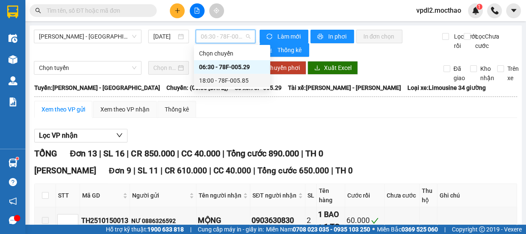
click at [231, 82] on div "18:00 - 78F-005.85" at bounding box center [232, 80] width 66 height 9
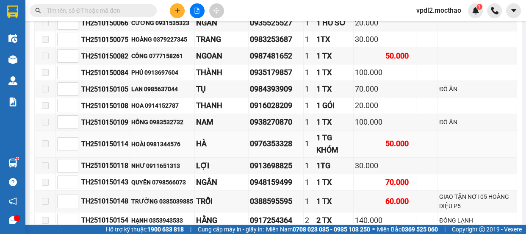
scroll to position [154, 0]
